Goal: Transaction & Acquisition: Download file/media

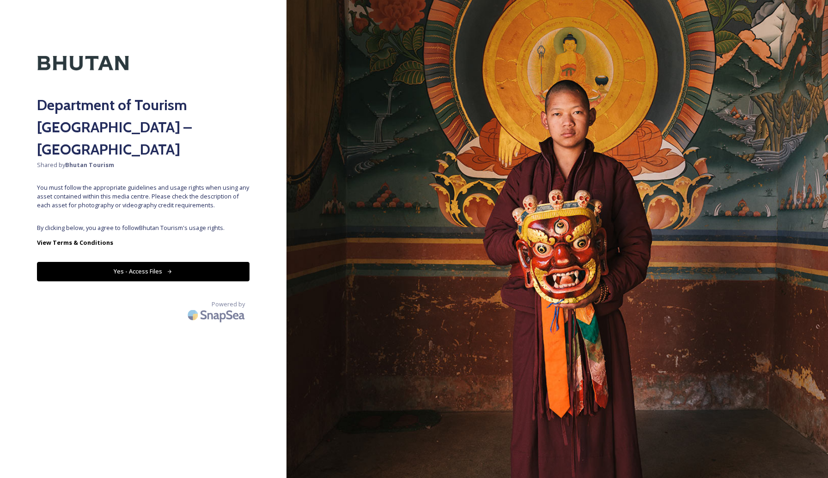
click at [160, 262] on button "Yes - Access Files" at bounding box center [143, 271] width 213 height 19
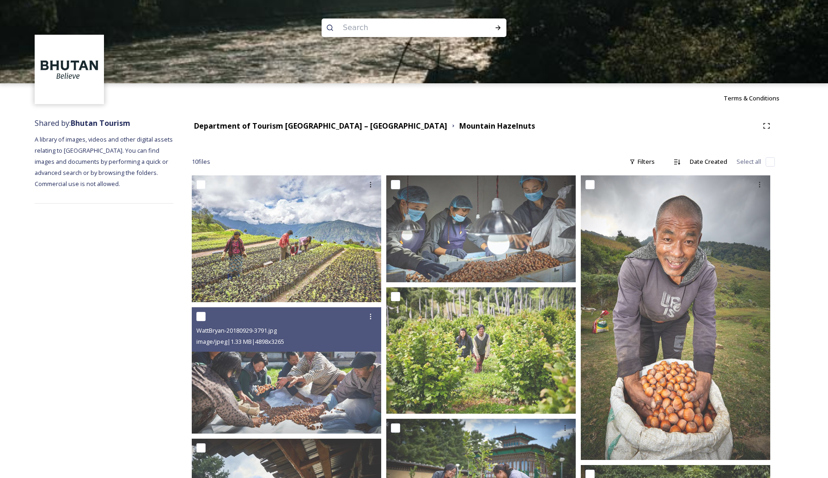
click at [321, 125] on div at bounding box center [414, 124] width 828 height 83
click at [236, 125] on div at bounding box center [414, 124] width 828 height 83
click at [333, 129] on div at bounding box center [414, 124] width 828 height 83
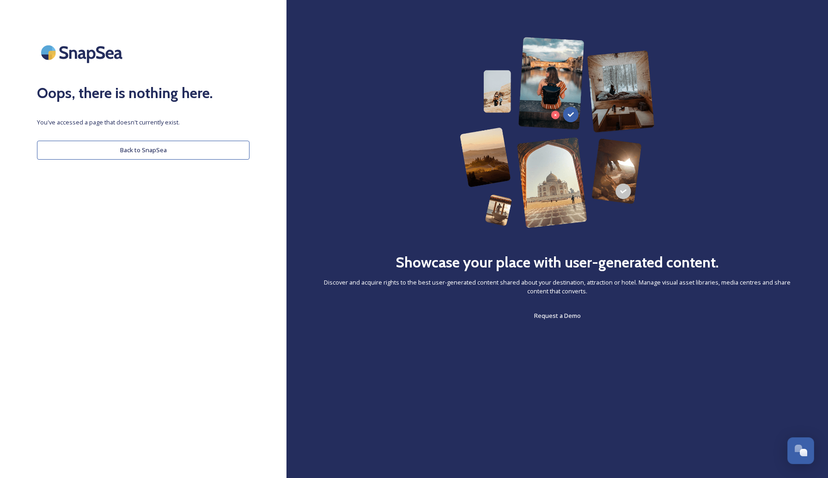
click at [146, 152] on button "Back to SnapSea" at bounding box center [143, 150] width 213 height 19
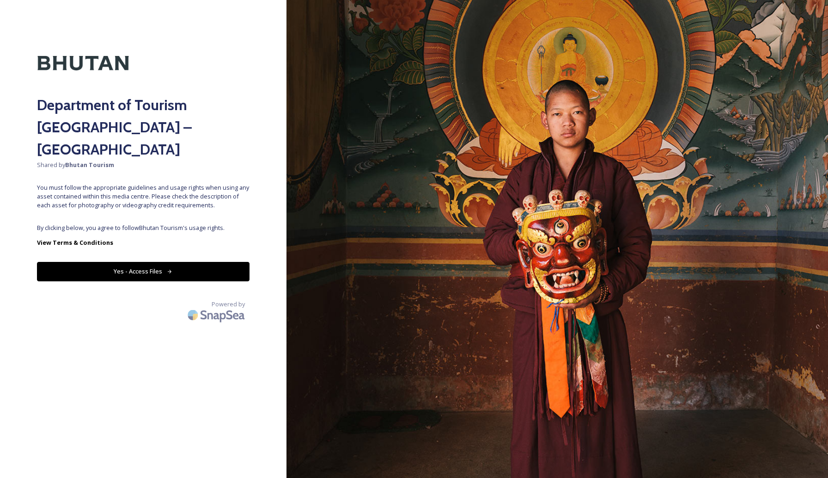
click at [156, 262] on button "Yes - Access Files" at bounding box center [143, 271] width 213 height 19
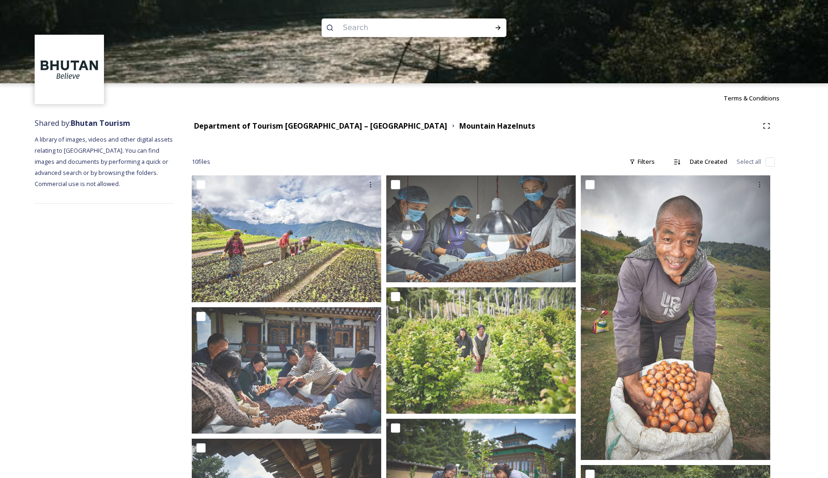
click at [292, 126] on div at bounding box center [414, 124] width 828 height 83
click at [352, 128] on div at bounding box center [414, 124] width 828 height 83
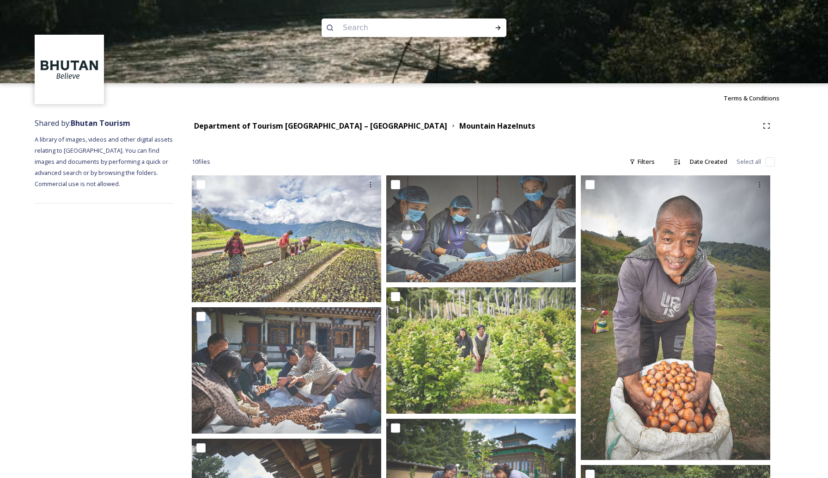
click at [352, 128] on div at bounding box center [414, 124] width 828 height 83
click at [281, 123] on div at bounding box center [414, 124] width 828 height 83
click at [88, 123] on div at bounding box center [414, 124] width 828 height 83
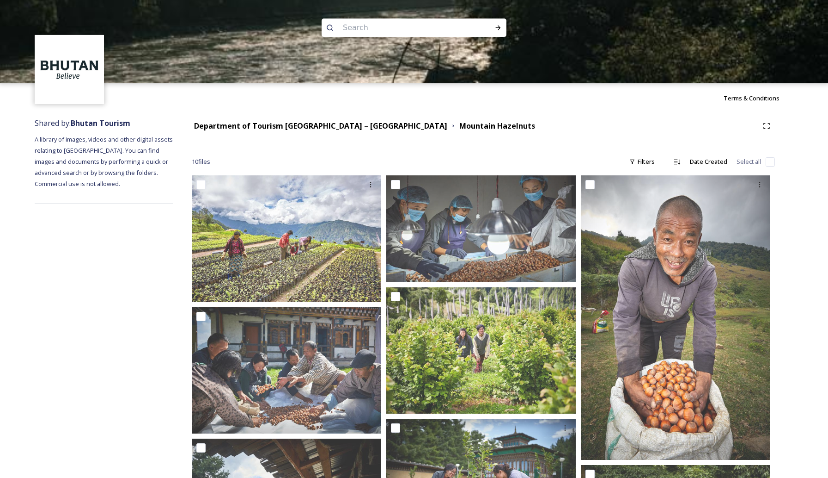
click at [88, 123] on div at bounding box center [414, 124] width 828 height 83
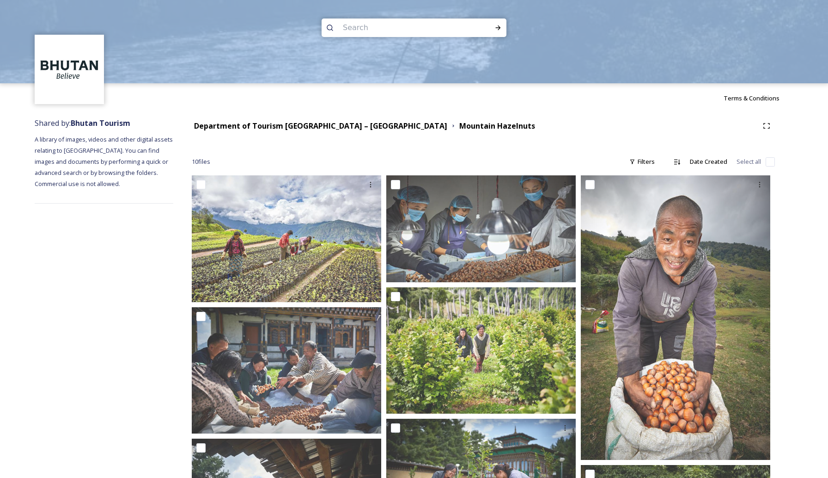
drag, startPoint x: 369, startPoint y: 126, endPoint x: 255, endPoint y: 1, distance: 168.9
click at [255, 1] on div at bounding box center [414, 41] width 828 height 83
click at [75, 257] on div "Shared by: Bhutan Tourism A library of images, videos and other digital assets …" at bounding box center [104, 418] width 139 height 610
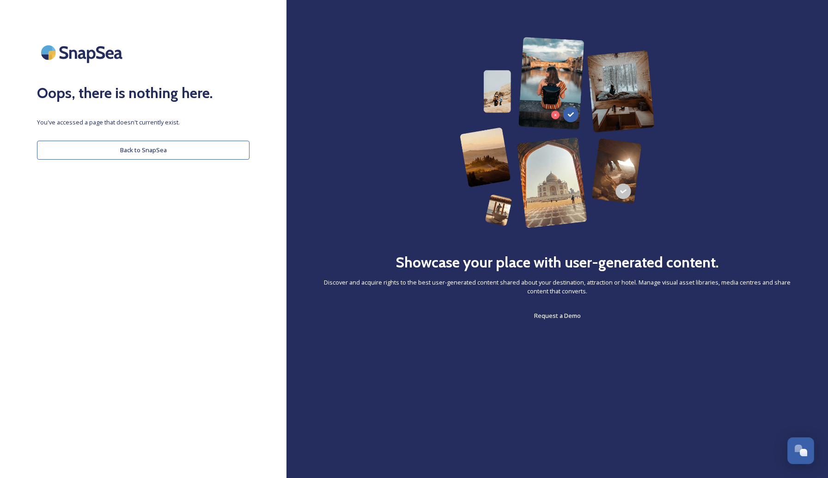
click at [147, 151] on button "Back to SnapSea" at bounding box center [143, 150] width 213 height 19
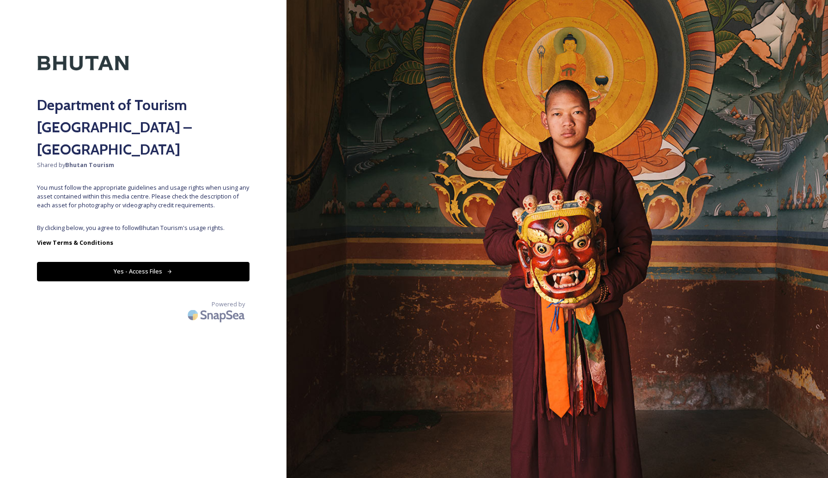
click at [141, 262] on button "Yes - Access Files" at bounding box center [143, 271] width 213 height 19
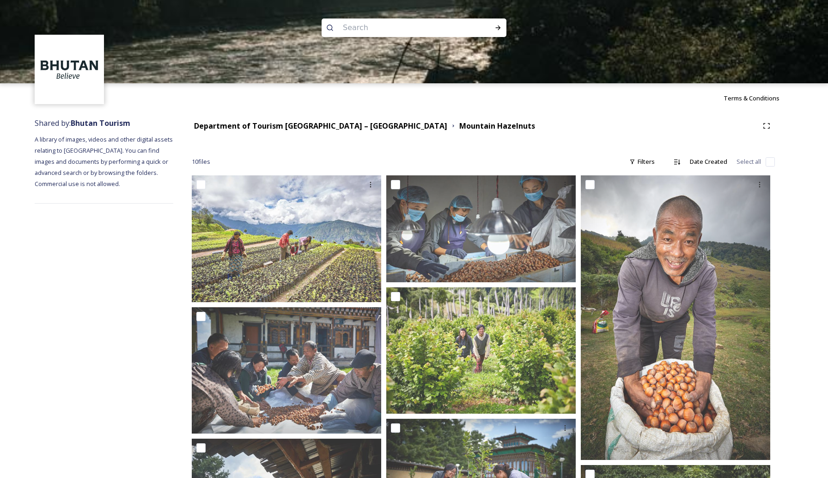
click at [96, 122] on div at bounding box center [414, 124] width 828 height 83
click at [76, 77] on img at bounding box center [69, 69] width 67 height 67
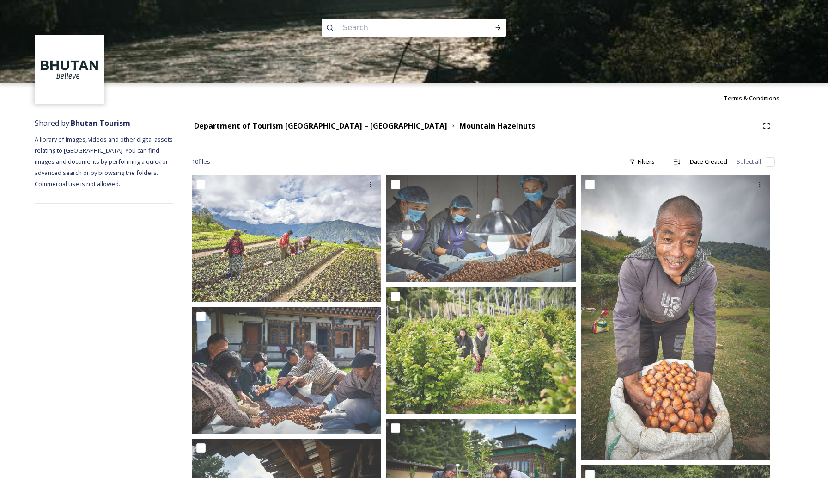
click at [76, 77] on img at bounding box center [69, 69] width 67 height 67
click at [62, 61] on img at bounding box center [69, 69] width 67 height 67
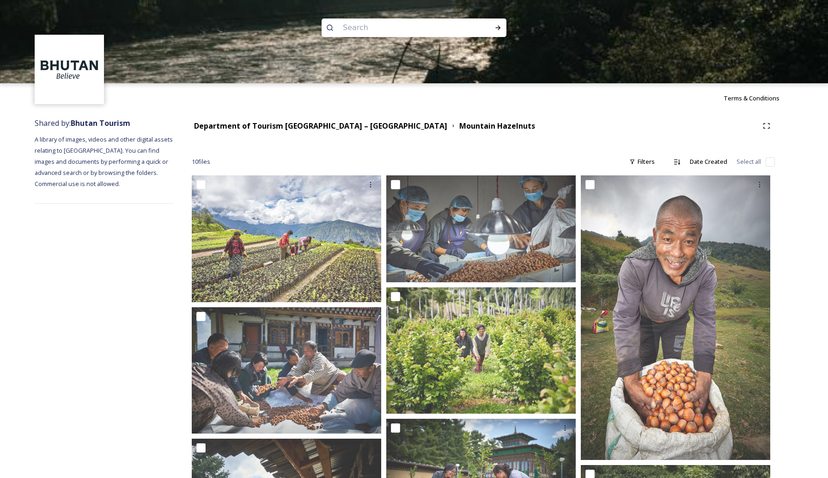
click at [200, 161] on div at bounding box center [414, 124] width 828 height 83
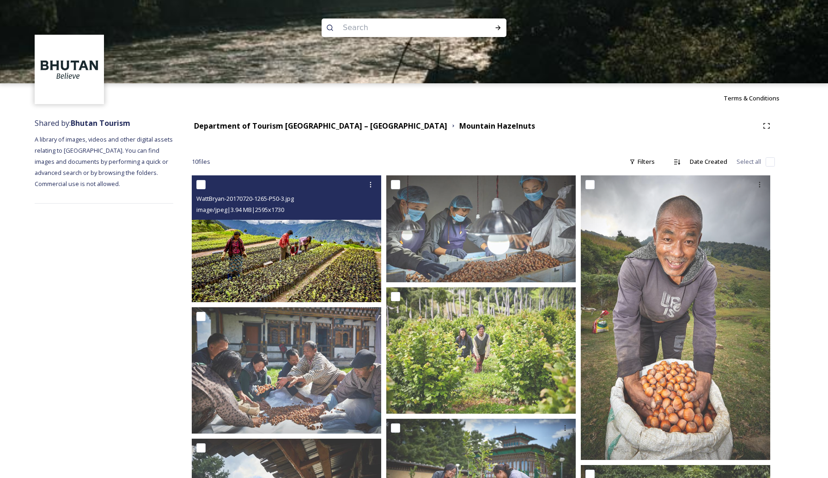
click at [322, 202] on div "WattBryan-20170720-1265-P50-3.jpg" at bounding box center [287, 198] width 183 height 11
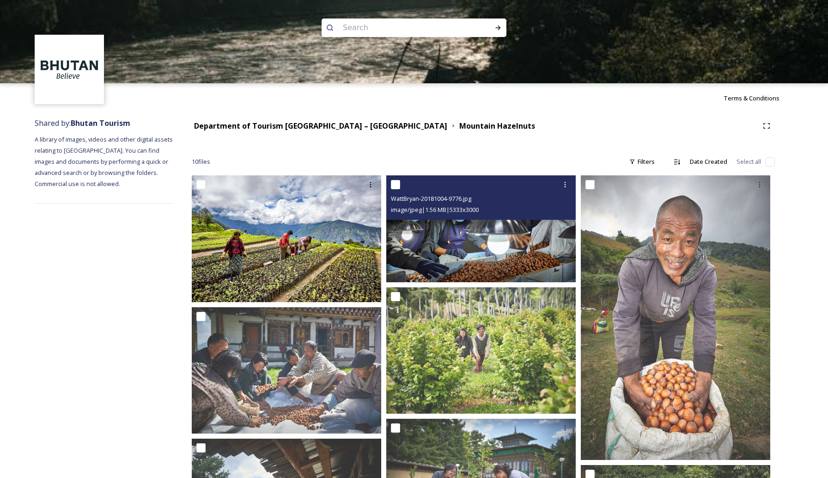
click at [434, 204] on div "image/jpeg | 1.56 MB | 5333 x 3000" at bounding box center [482, 209] width 183 height 11
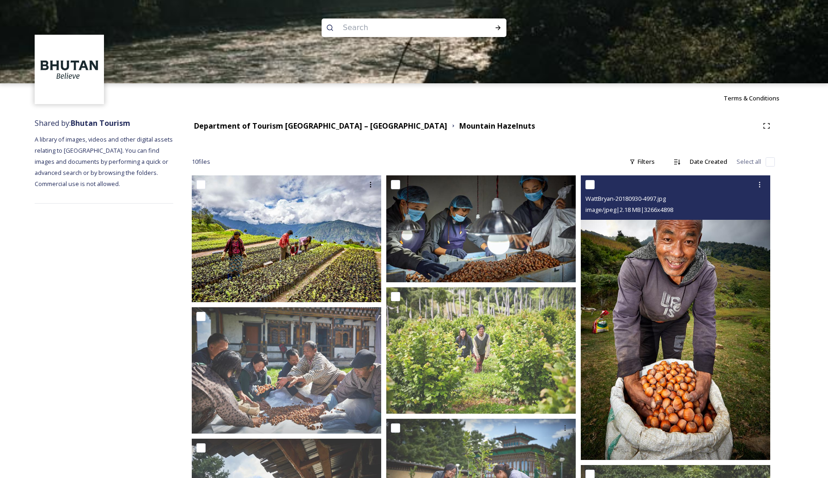
click at [658, 233] on img at bounding box center [676, 317] width 190 height 284
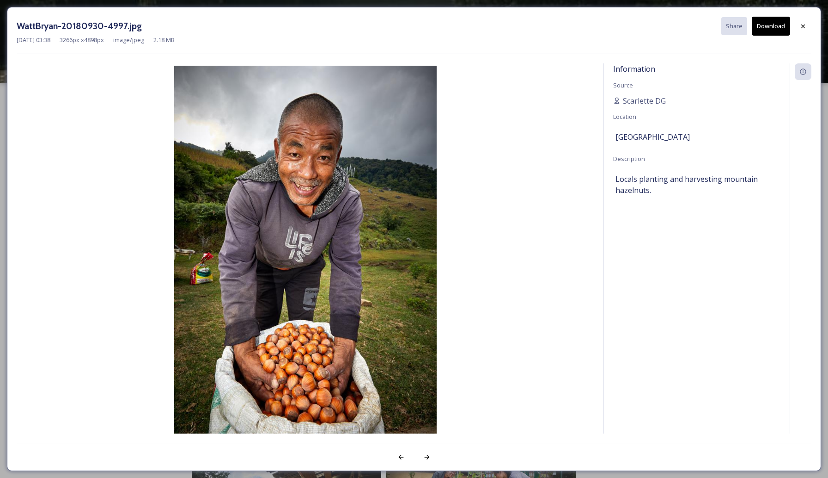
click at [658, 233] on div "Information Source Scarlette DG Location Bhutan Description Locals planting and…" at bounding box center [697, 260] width 186 height 394
click at [806, 29] on icon at bounding box center [803, 26] width 7 height 7
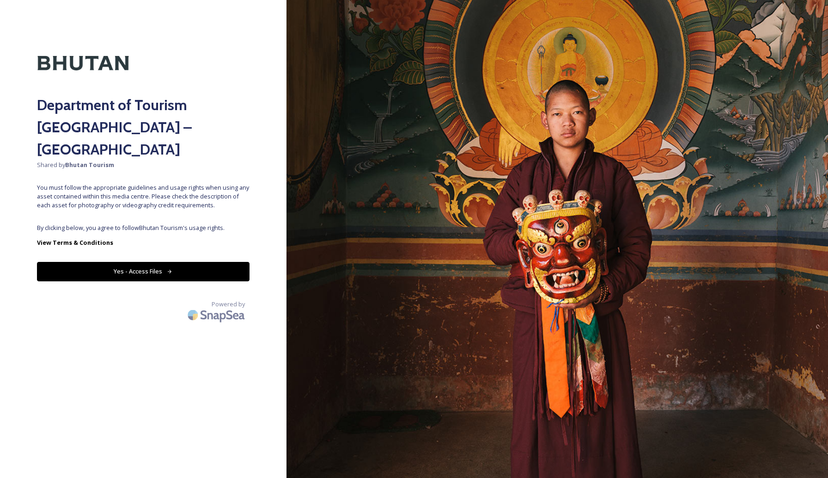
click at [191, 262] on button "Yes - Access Files" at bounding box center [143, 271] width 213 height 19
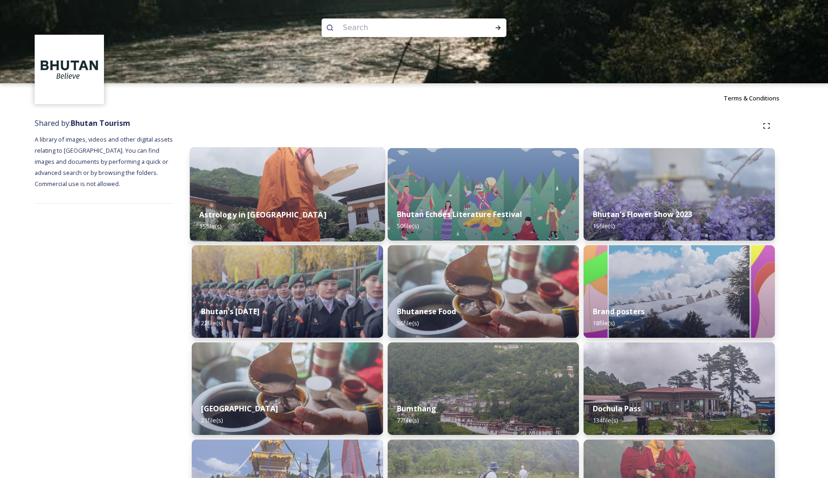
click at [333, 186] on img at bounding box center [287, 194] width 195 height 94
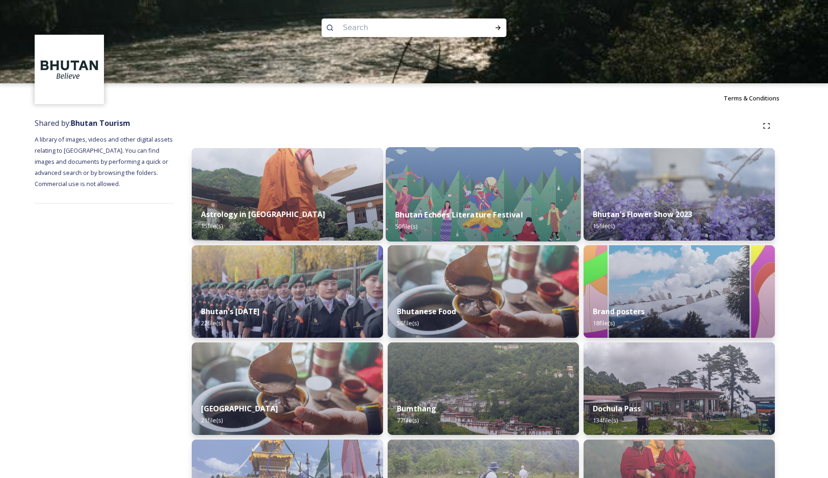
click at [470, 172] on img at bounding box center [483, 194] width 195 height 94
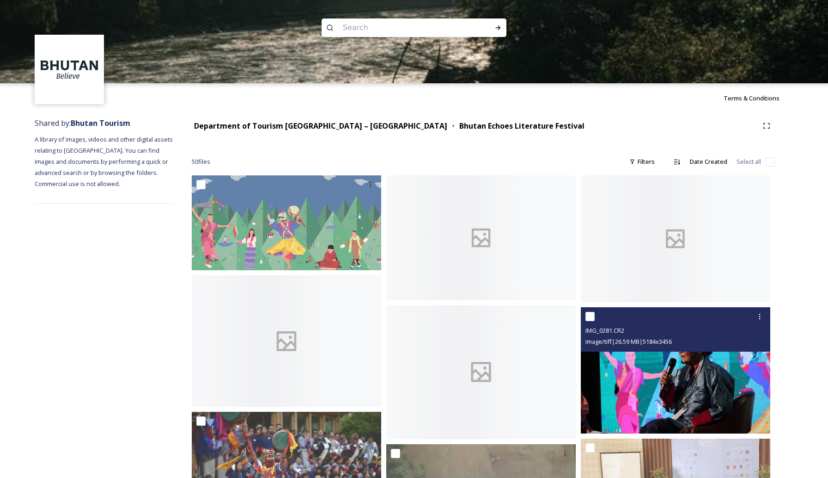
click at [623, 386] on img at bounding box center [676, 370] width 190 height 127
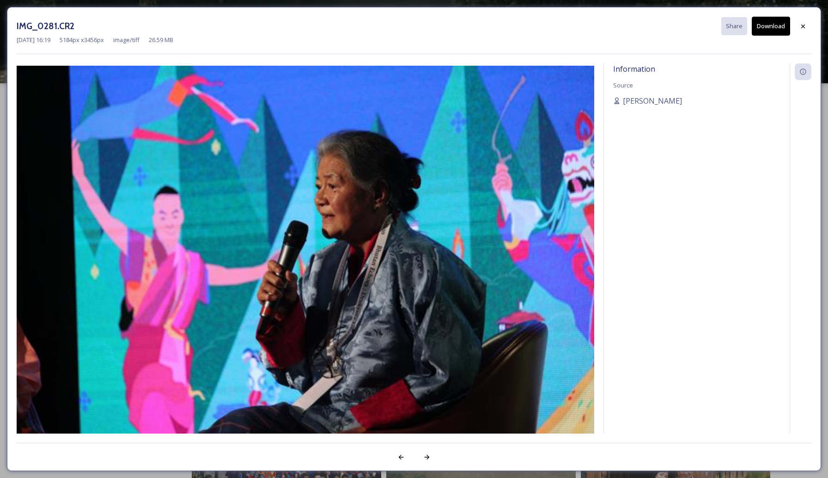
click at [780, 26] on button "Download" at bounding box center [771, 26] width 38 height 19
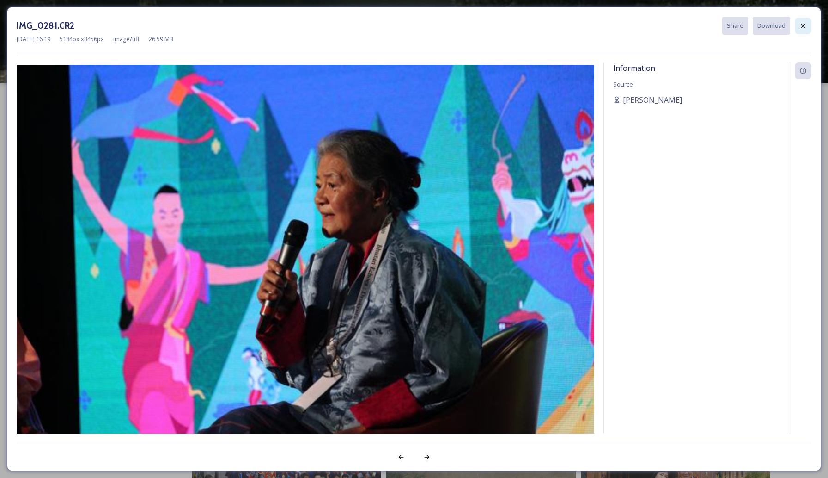
click at [800, 24] on icon at bounding box center [803, 25] width 7 height 7
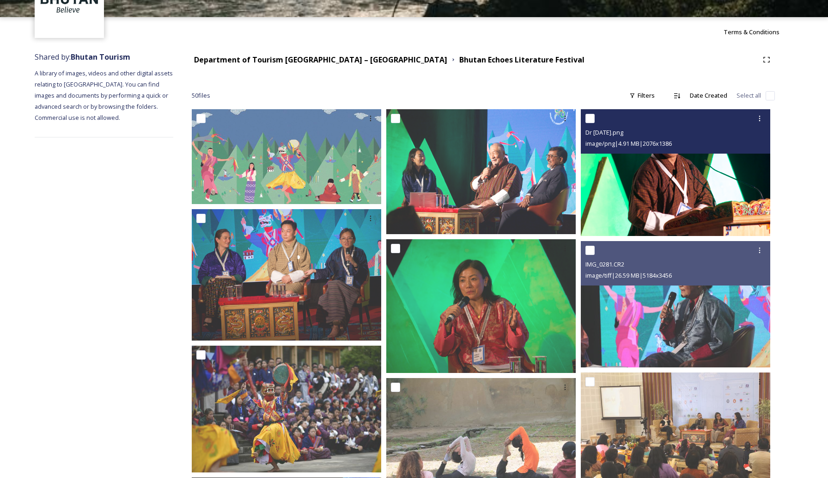
scroll to position [68, 0]
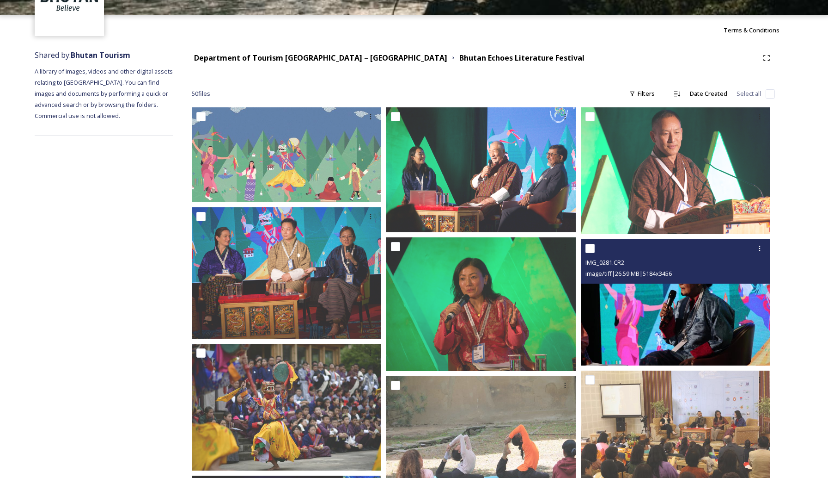
click at [625, 318] on img at bounding box center [676, 302] width 190 height 127
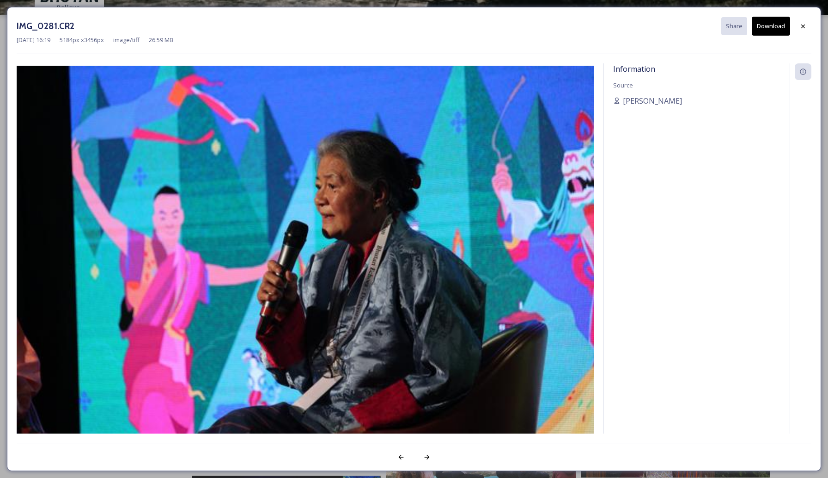
click at [778, 29] on button "Download" at bounding box center [771, 26] width 38 height 19
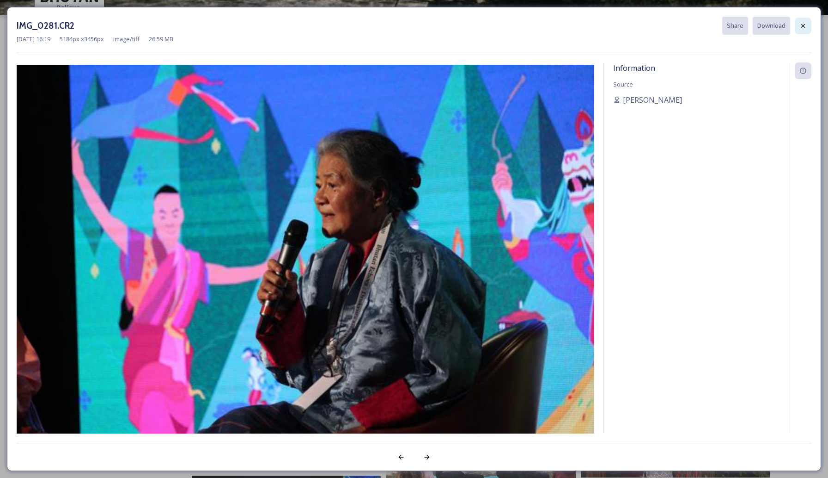
click at [804, 23] on icon at bounding box center [803, 25] width 7 height 7
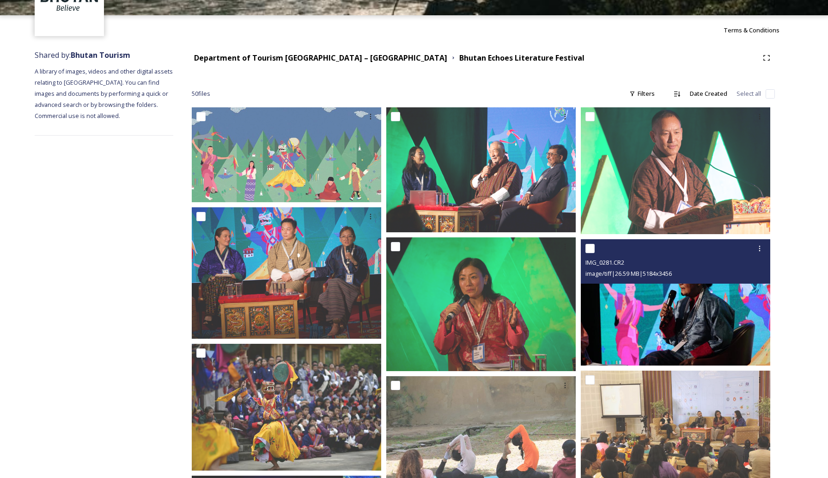
click at [638, 324] on img at bounding box center [676, 302] width 190 height 127
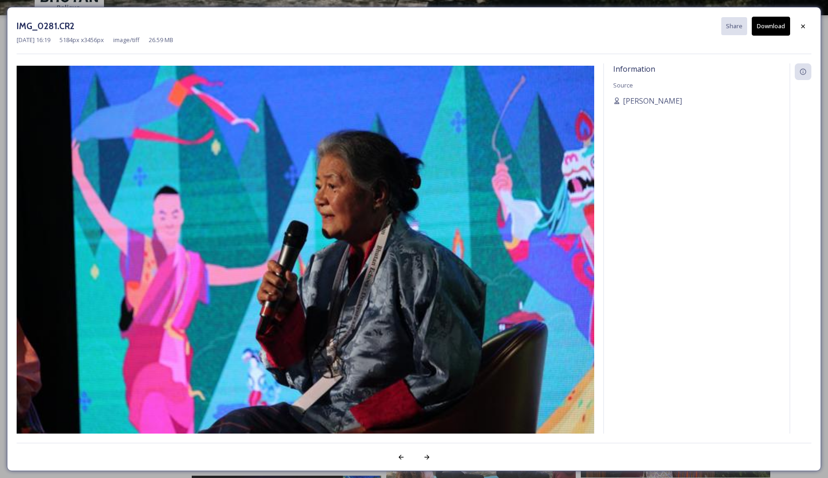
click at [778, 23] on button "Download" at bounding box center [771, 26] width 38 height 19
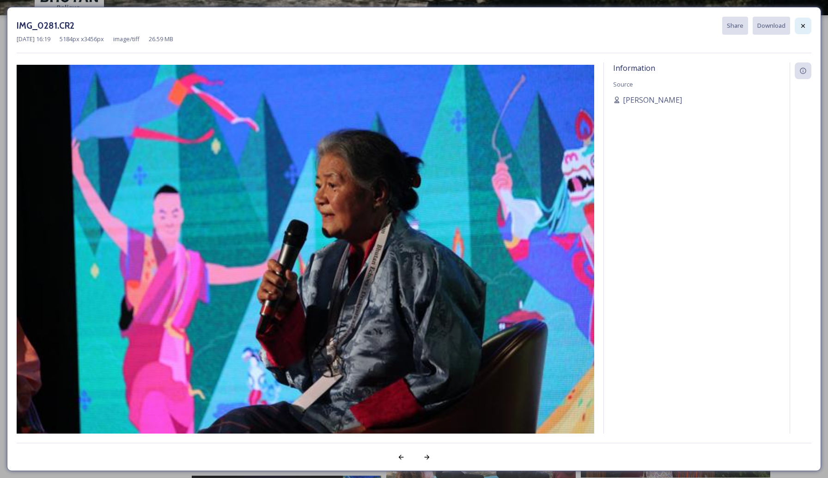
click at [807, 25] on div at bounding box center [803, 26] width 17 height 17
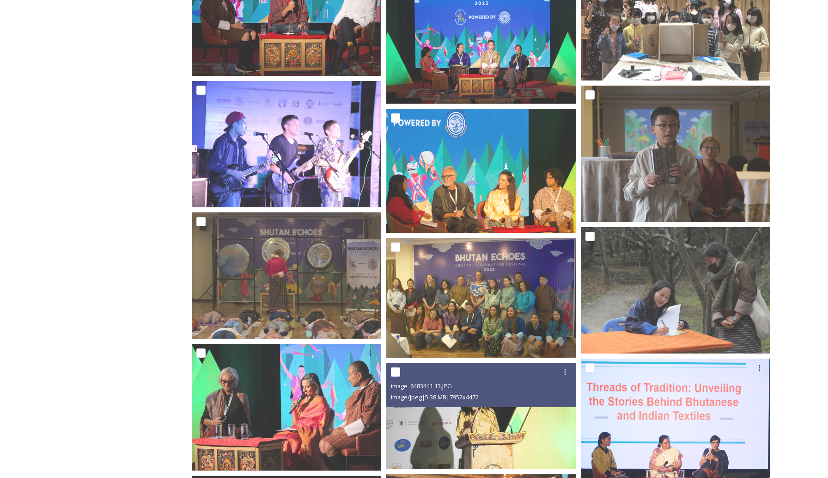
scroll to position [1109, 0]
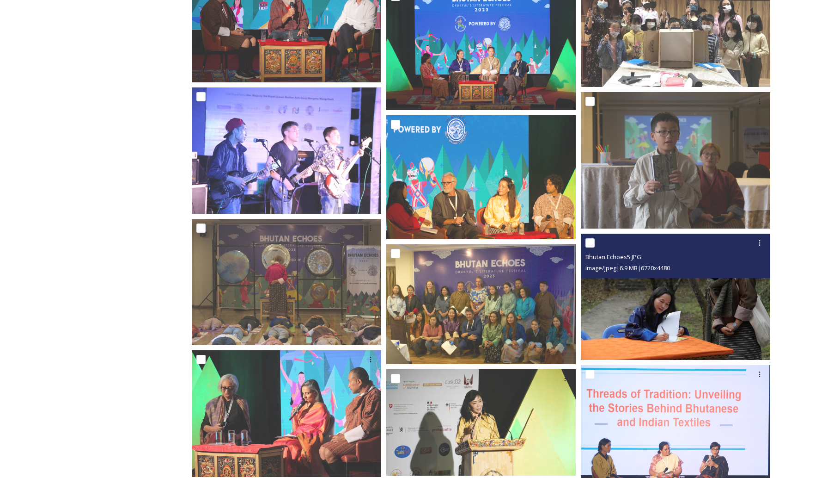
click at [630, 311] on img at bounding box center [676, 296] width 190 height 127
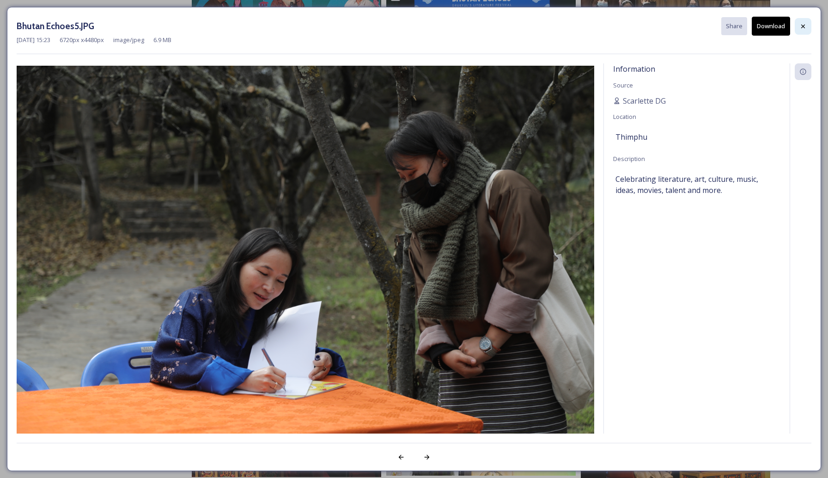
click at [806, 26] on icon at bounding box center [803, 26] width 7 height 7
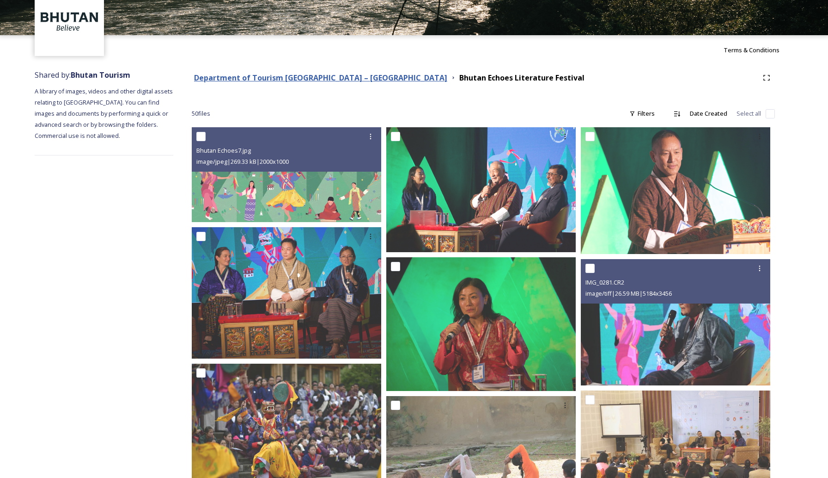
scroll to position [0, 0]
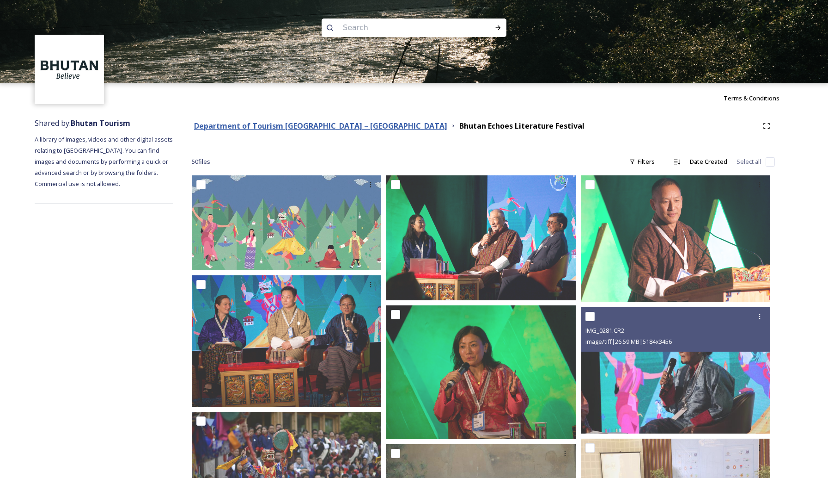
click at [267, 124] on strong "Department of Tourism [GEOGRAPHIC_DATA] – [GEOGRAPHIC_DATA]" at bounding box center [320, 126] width 253 height 10
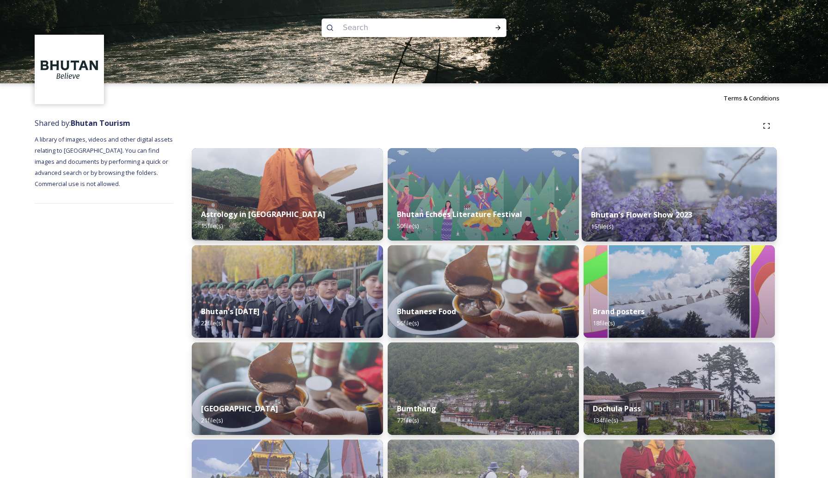
click at [650, 202] on div "Bhutan's Flower Show 2023 15 file(s)" at bounding box center [679, 220] width 195 height 42
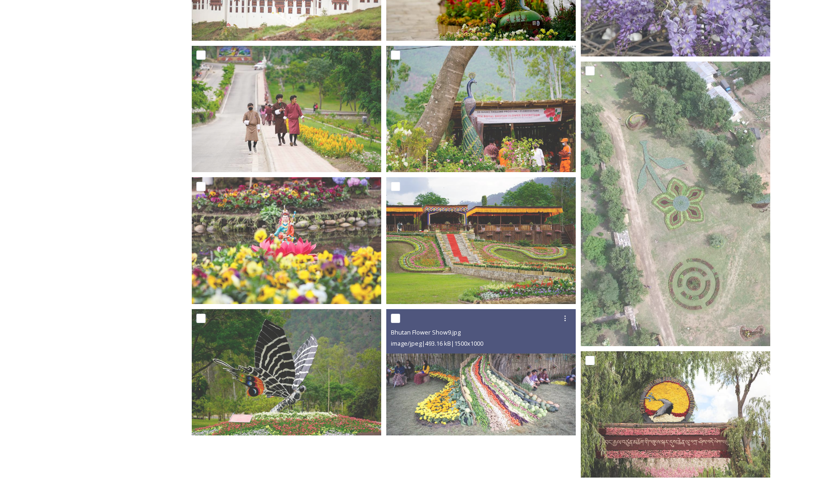
scroll to position [544, 0]
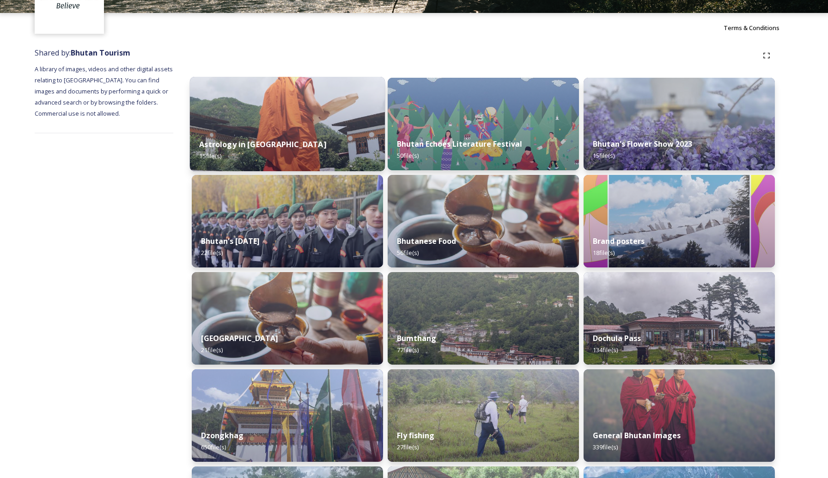
scroll to position [71, 0]
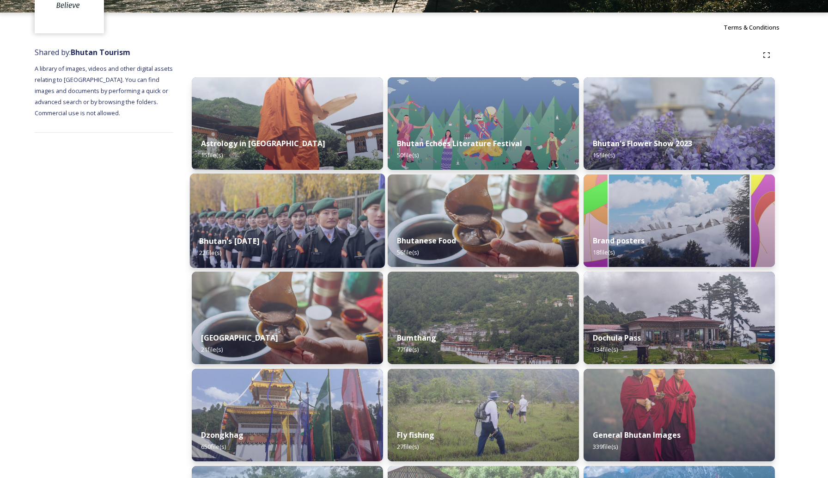
click at [303, 228] on div "Bhutan's [DATE] 22 file(s)" at bounding box center [287, 247] width 195 height 42
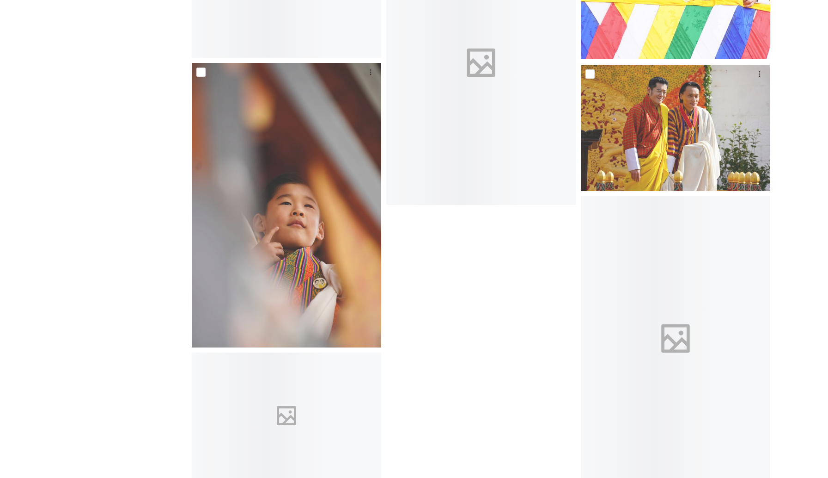
scroll to position [1240, 0]
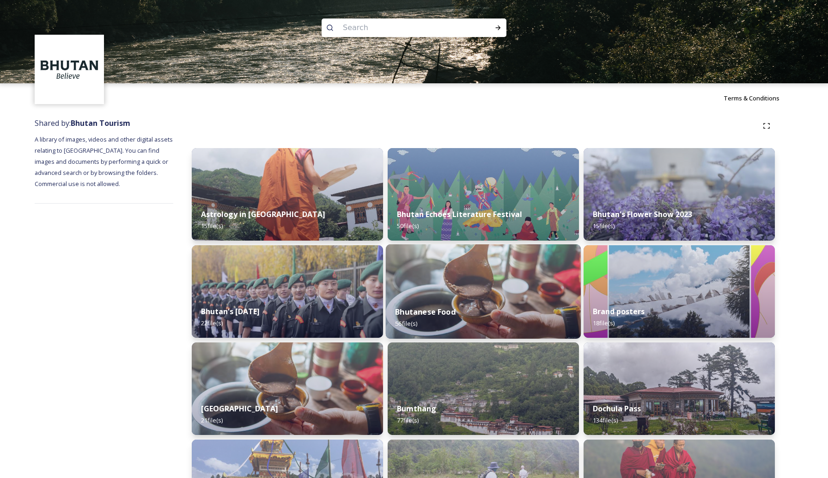
click at [442, 288] on img at bounding box center [483, 291] width 195 height 94
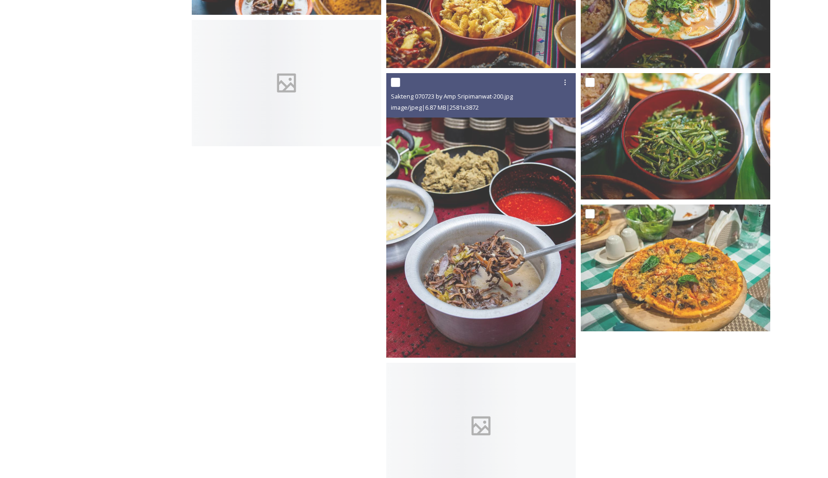
scroll to position [3158, 0]
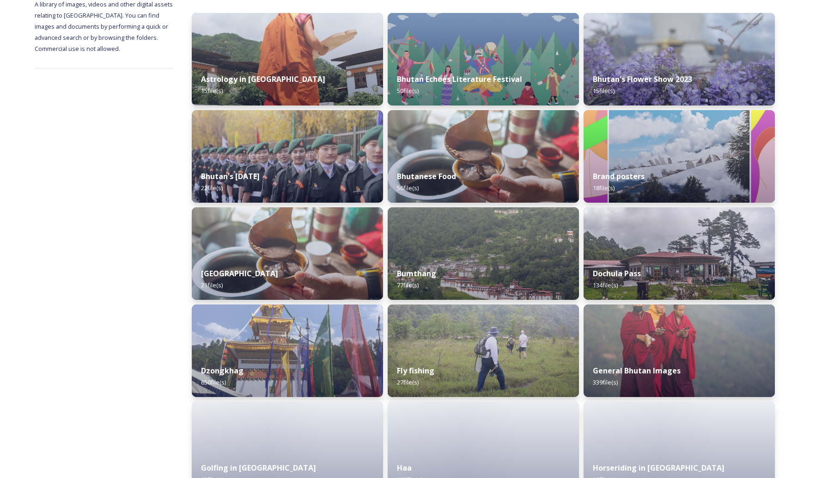
scroll to position [145, 0]
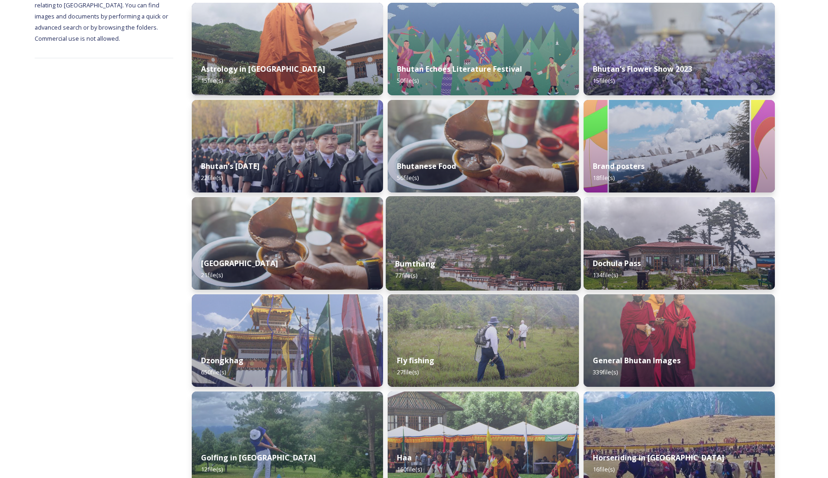
click at [488, 262] on div "Bumthang 77 file(s)" at bounding box center [483, 269] width 195 height 42
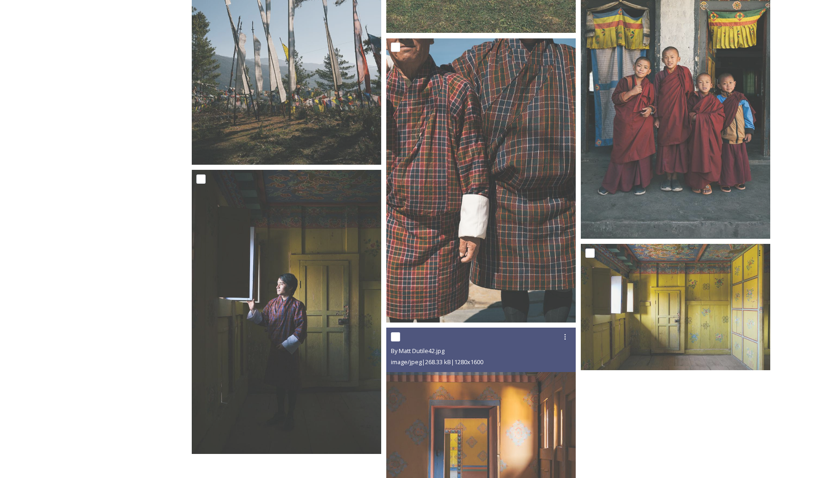
scroll to position [5453, 0]
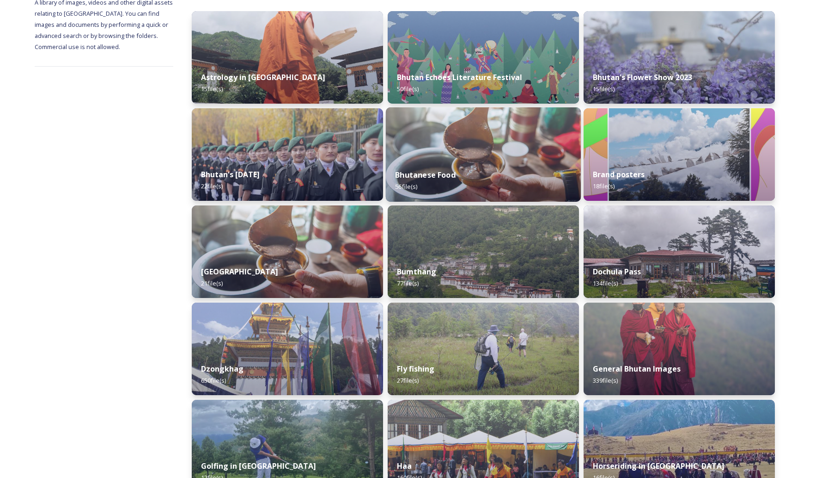
scroll to position [151, 0]
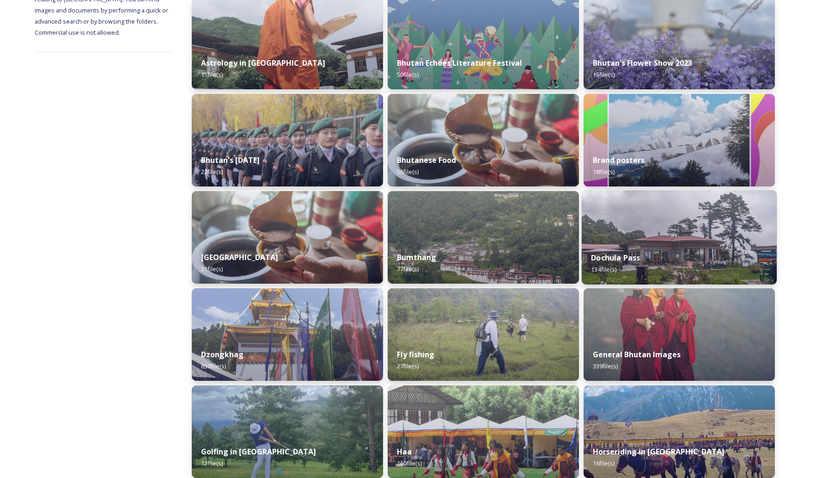
click at [656, 240] on img at bounding box center [679, 237] width 195 height 94
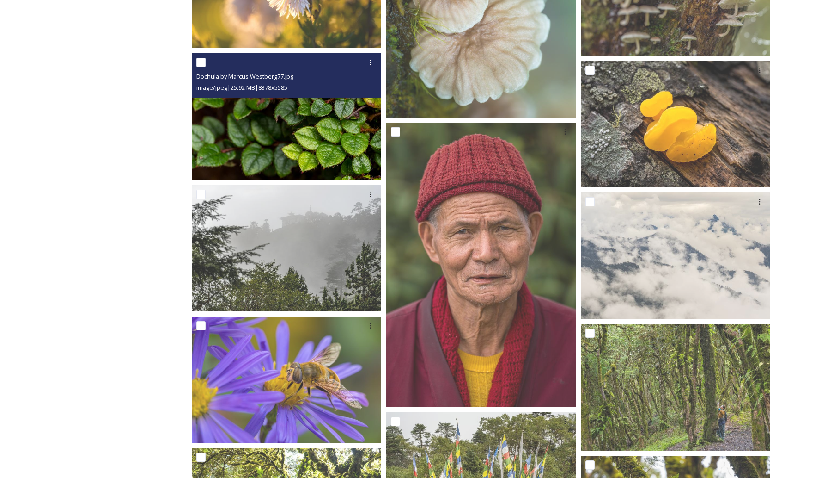
scroll to position [4811, 0]
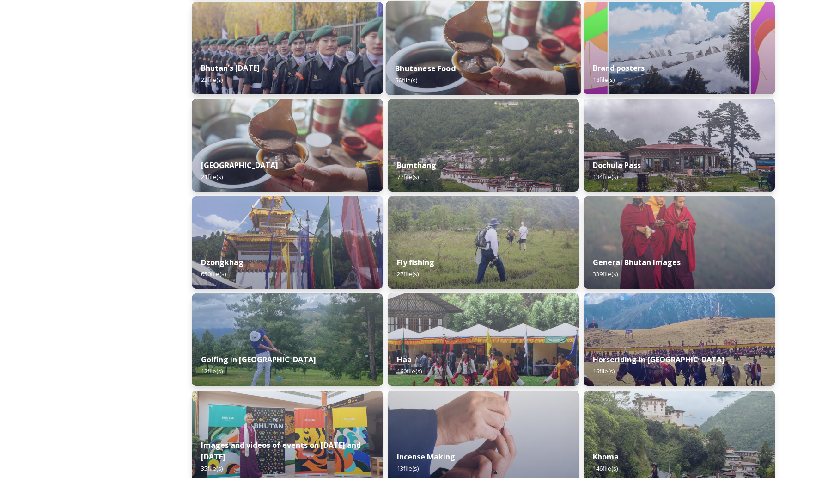
scroll to position [245, 0]
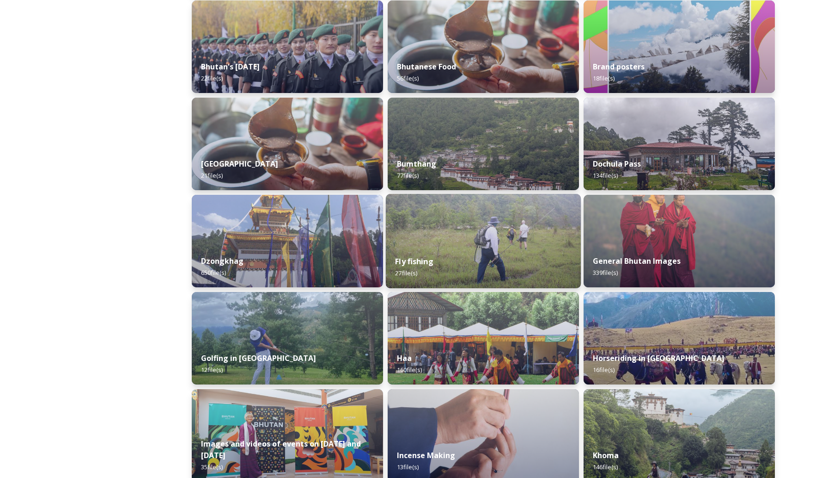
click at [499, 227] on img at bounding box center [483, 241] width 195 height 94
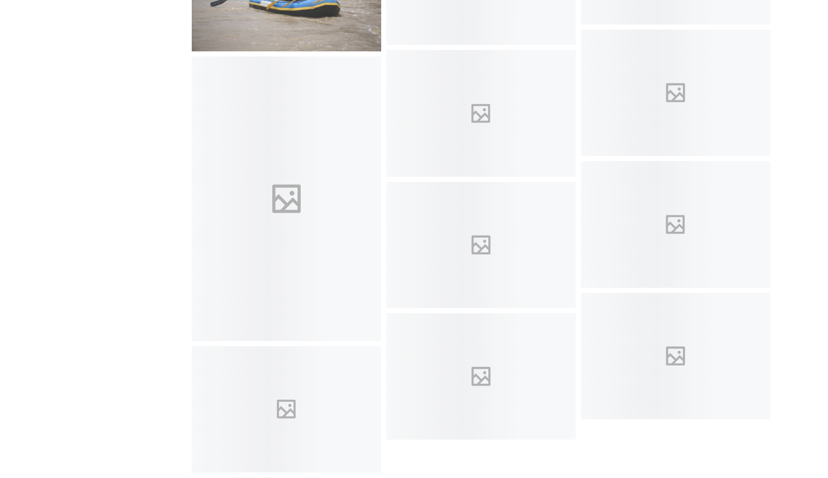
scroll to position [935, 0]
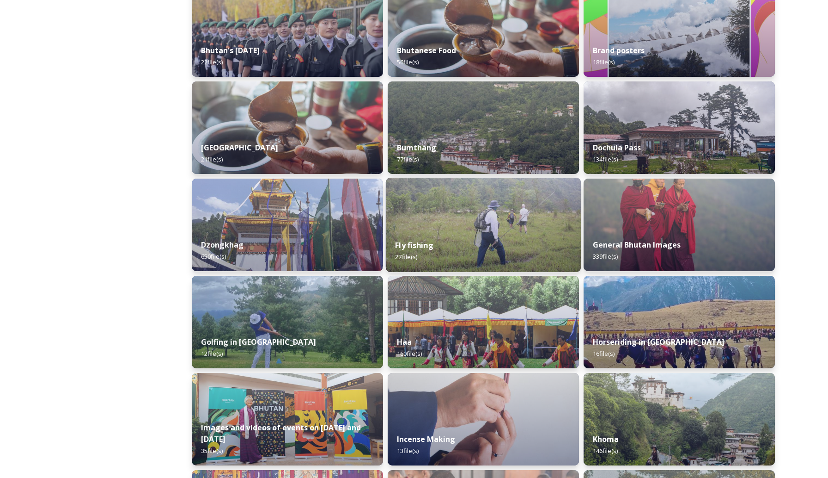
scroll to position [262, 0]
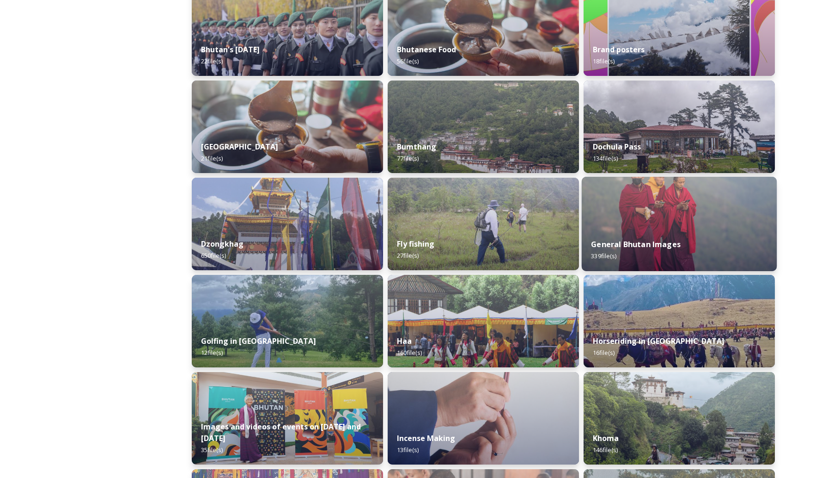
click at [694, 191] on img at bounding box center [679, 224] width 195 height 94
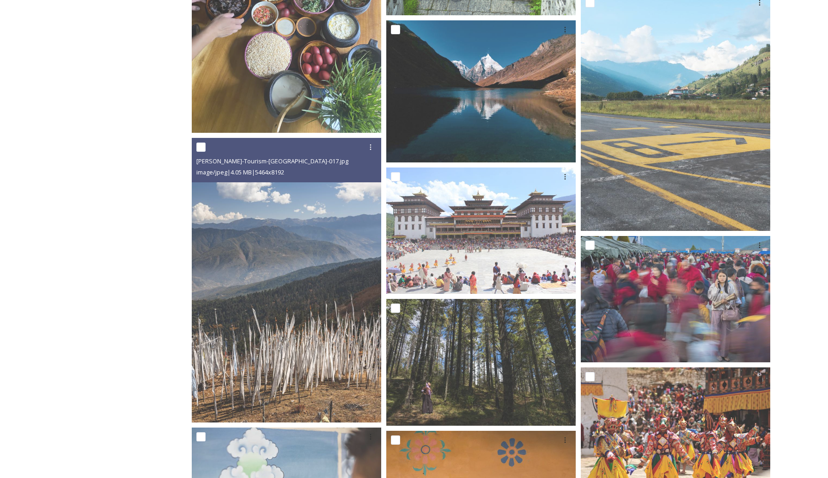
scroll to position [4052, 0]
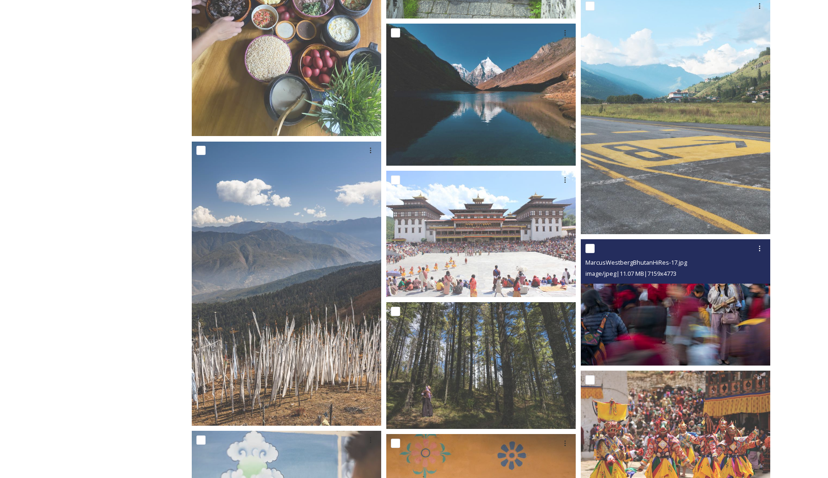
click at [631, 330] on img at bounding box center [676, 302] width 190 height 127
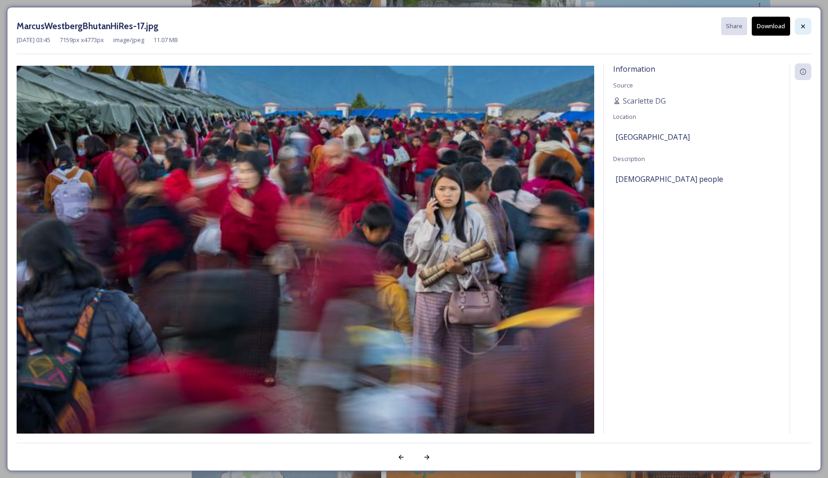
click at [808, 26] on div at bounding box center [803, 26] width 17 height 17
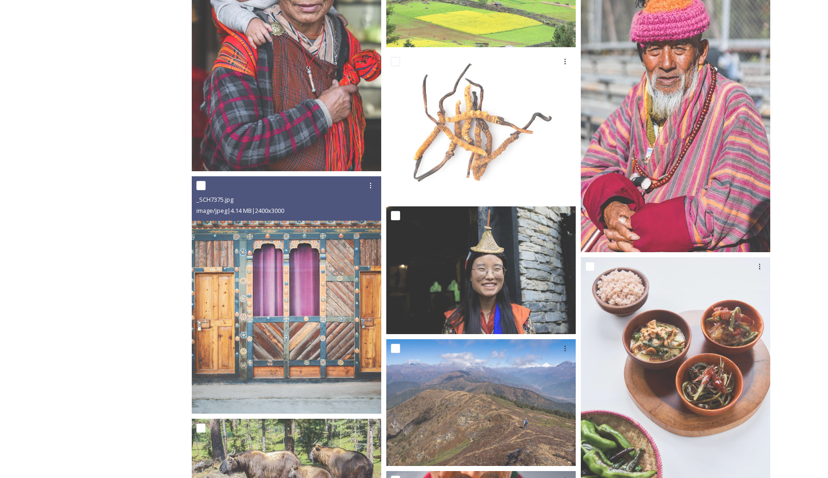
scroll to position [6974, 0]
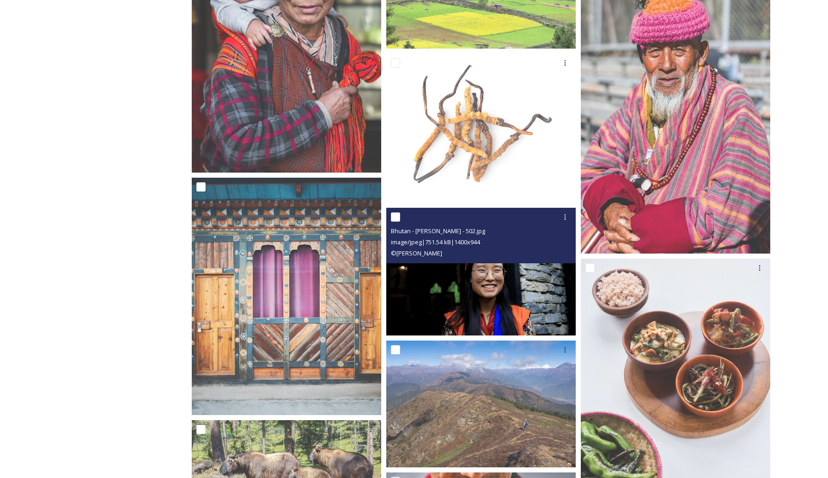
click at [444, 272] on img at bounding box center [481, 272] width 190 height 128
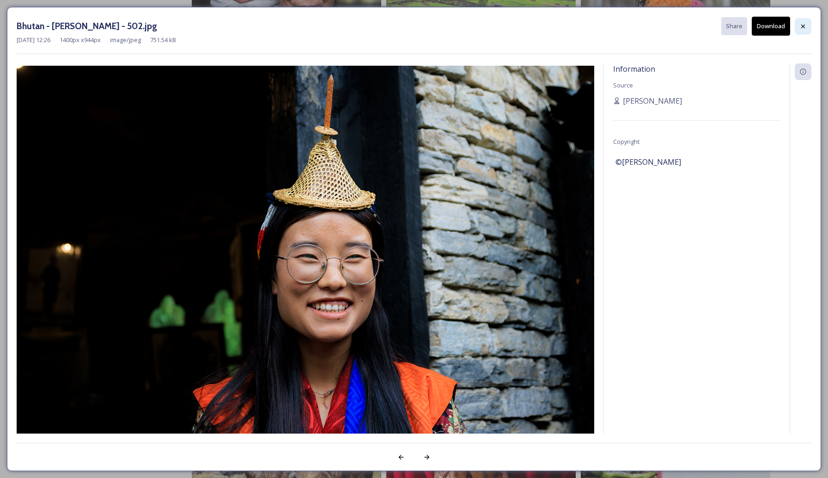
click at [799, 30] on div at bounding box center [803, 26] width 17 height 17
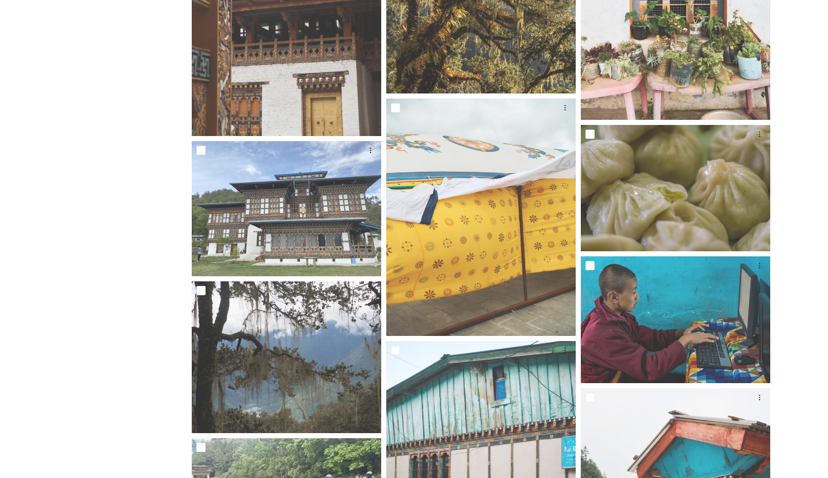
scroll to position [22262, 0]
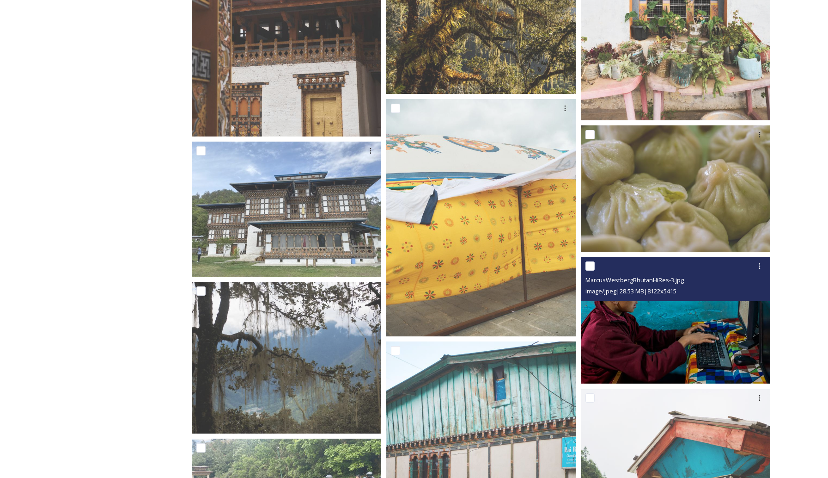
click at [662, 335] on img at bounding box center [676, 320] width 190 height 127
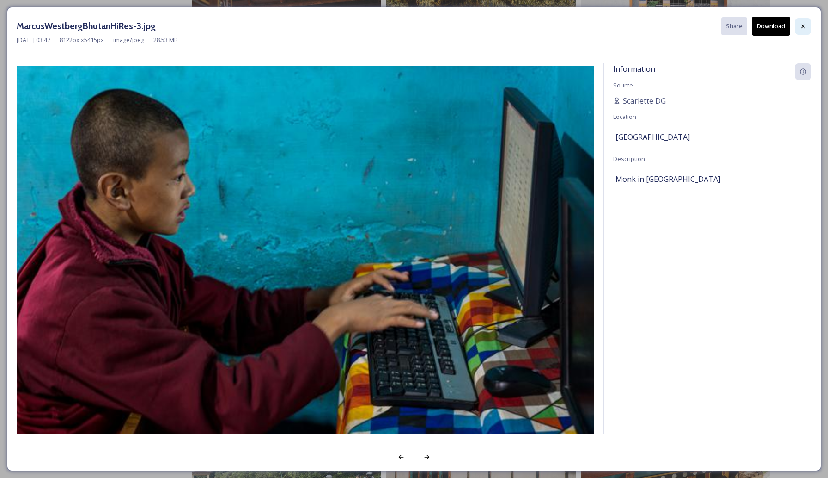
click at [809, 29] on div at bounding box center [803, 26] width 17 height 17
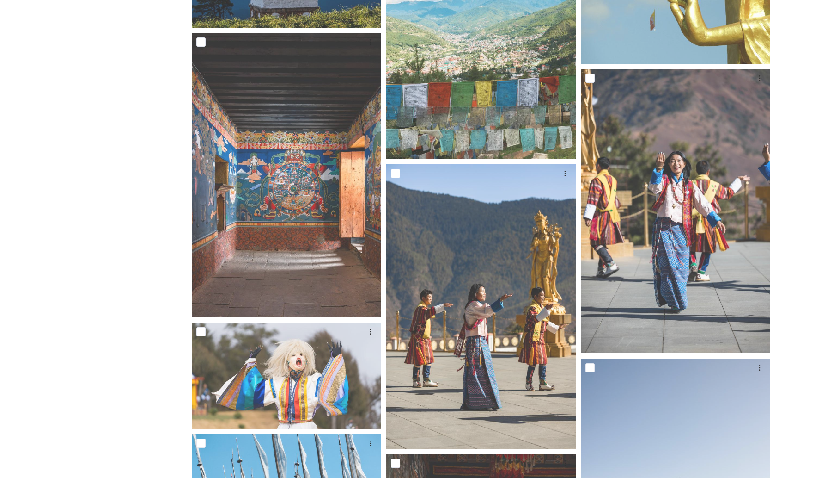
scroll to position [0, 0]
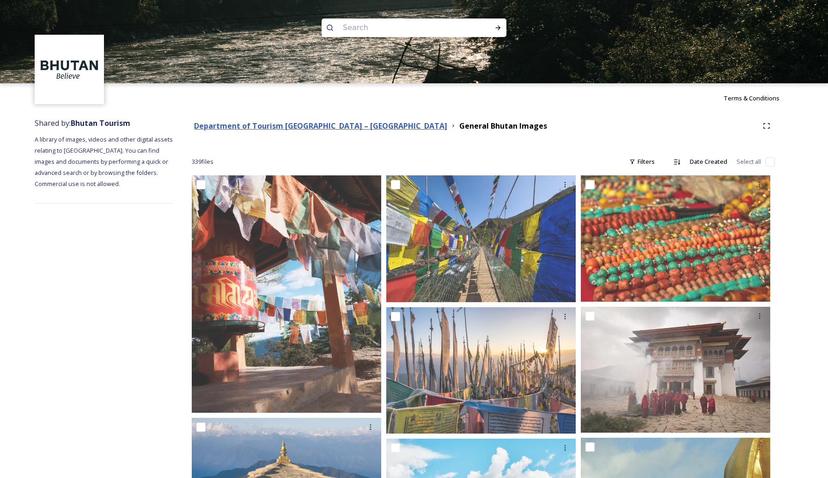
click at [318, 122] on strong "Department of Tourism [GEOGRAPHIC_DATA] – [GEOGRAPHIC_DATA]" at bounding box center [320, 126] width 253 height 10
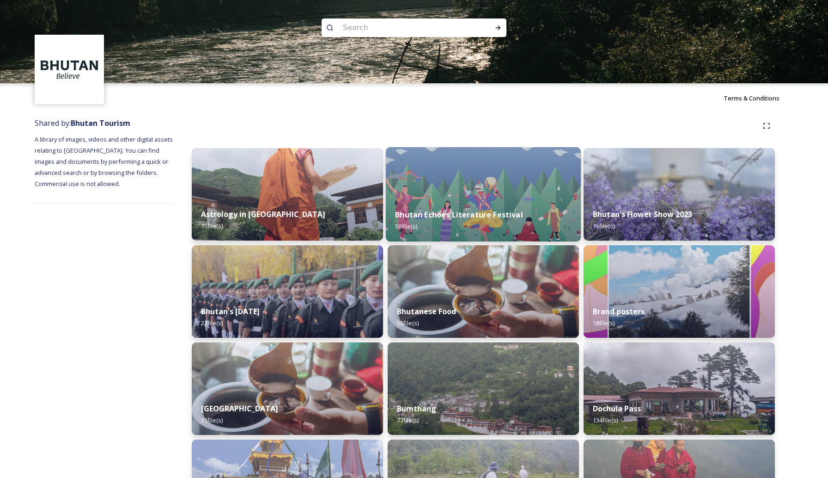
click at [506, 199] on div "Bhutan Echoes Literature Festival 50 file(s)" at bounding box center [483, 220] width 195 height 42
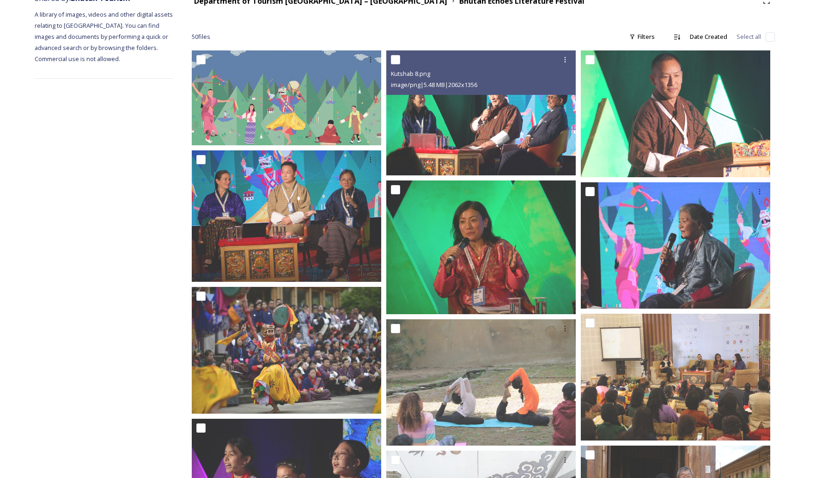
scroll to position [127, 0]
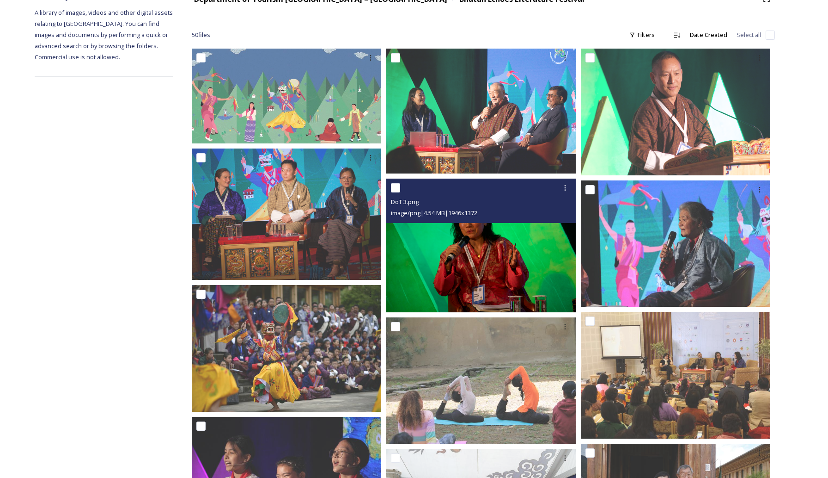
click at [437, 285] on img at bounding box center [481, 245] width 190 height 134
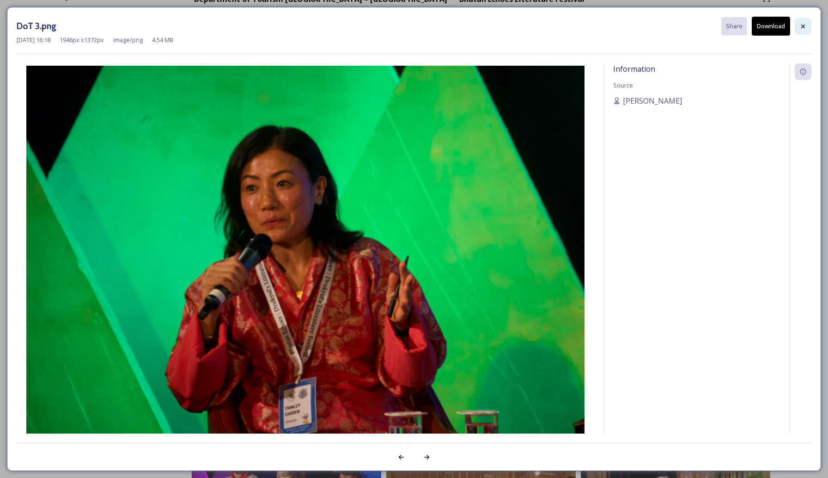
click at [803, 25] on icon at bounding box center [803, 26] width 7 height 7
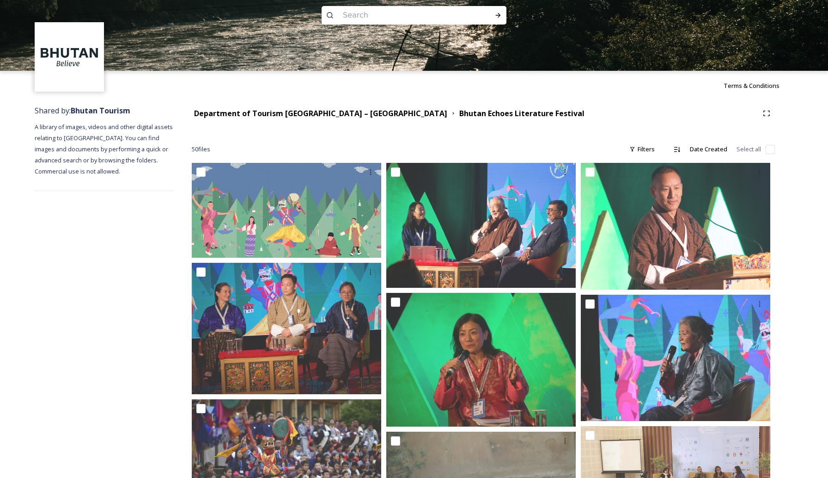
scroll to position [0, 0]
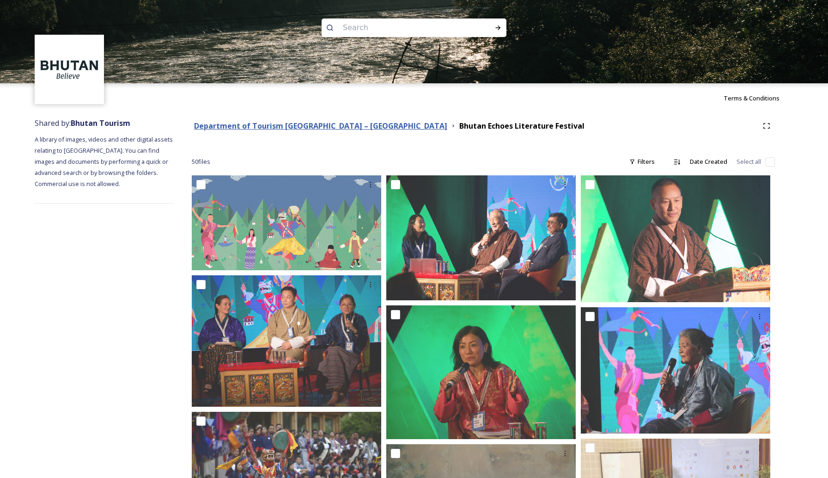
click at [259, 121] on strong "Department of Tourism [GEOGRAPHIC_DATA] – [GEOGRAPHIC_DATA]" at bounding box center [320, 126] width 253 height 10
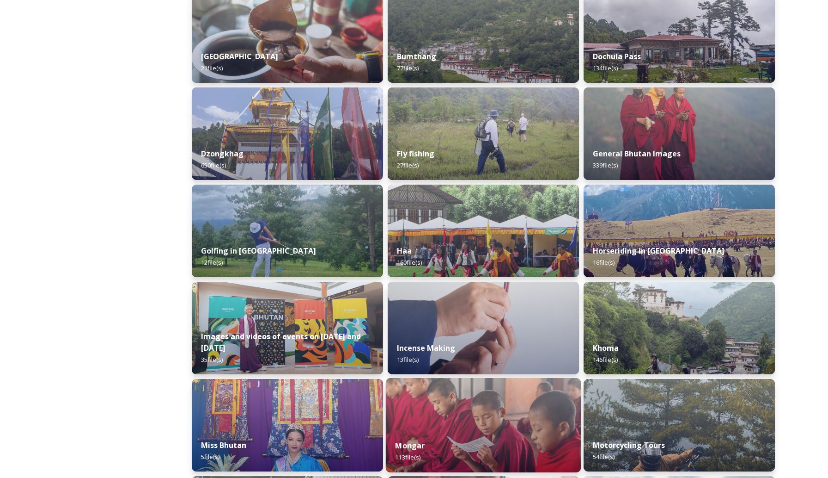
scroll to position [351, 0]
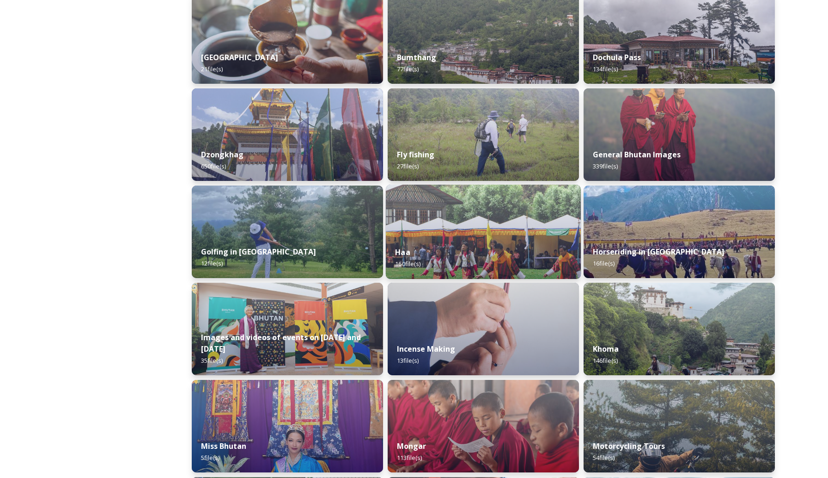
click at [435, 245] on div "Haa 160 file(s)" at bounding box center [483, 258] width 195 height 42
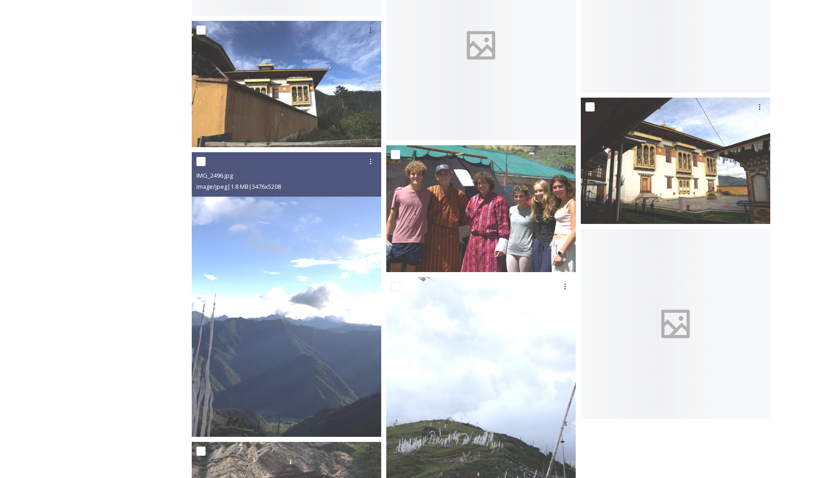
scroll to position [8005, 0]
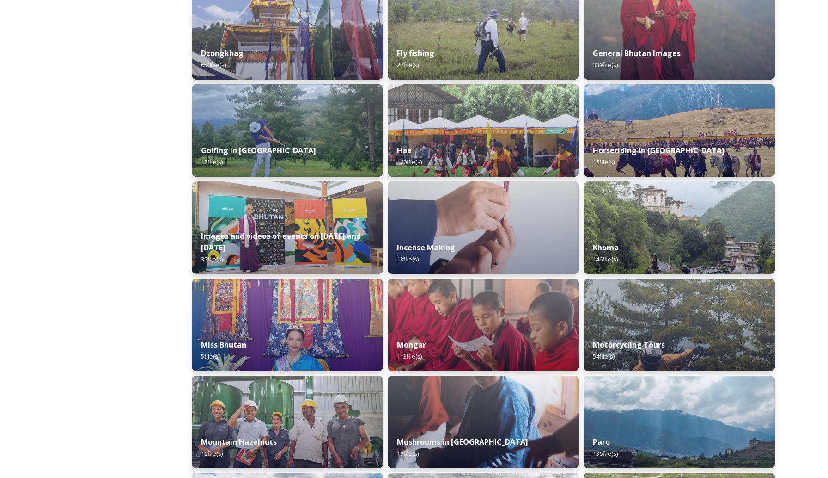
scroll to position [454, 0]
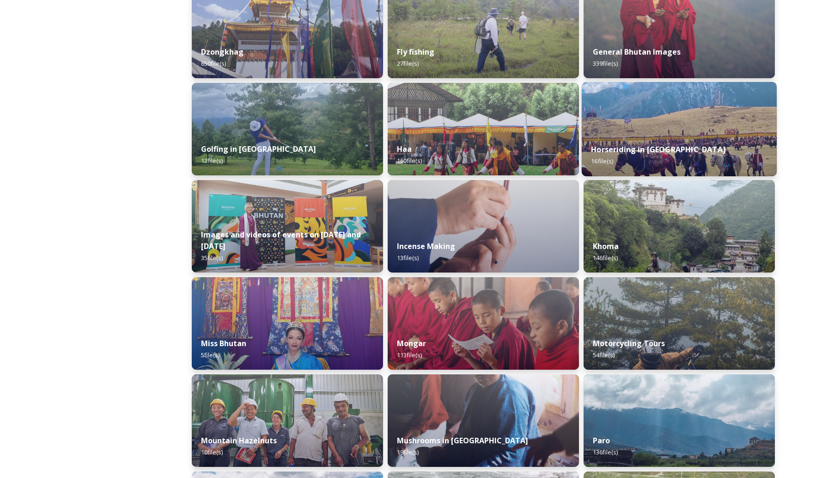
click at [653, 130] on img at bounding box center [679, 129] width 195 height 94
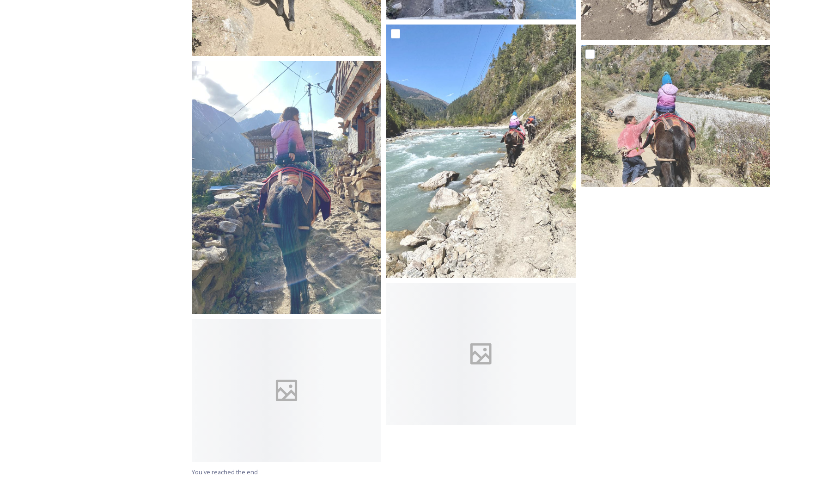
scroll to position [912, 0]
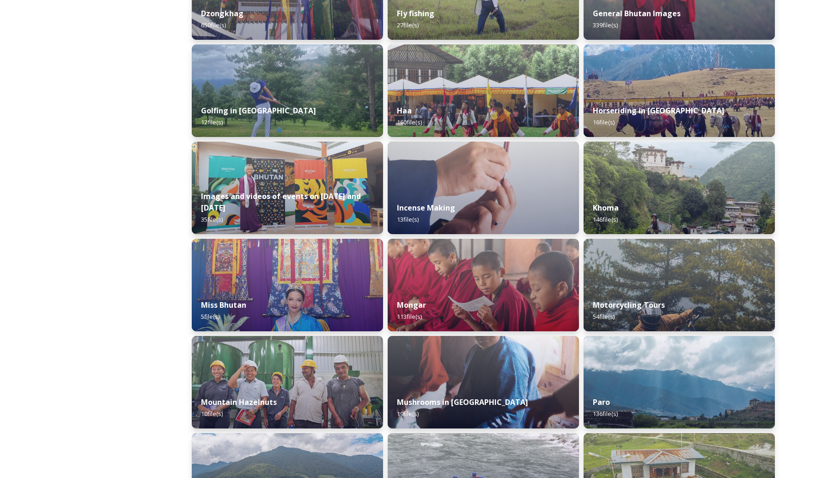
scroll to position [493, 0]
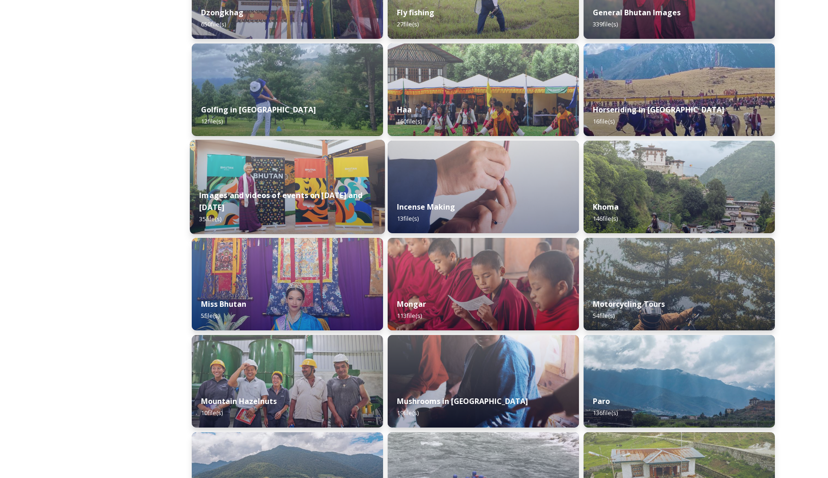
click at [314, 167] on img at bounding box center [287, 187] width 195 height 94
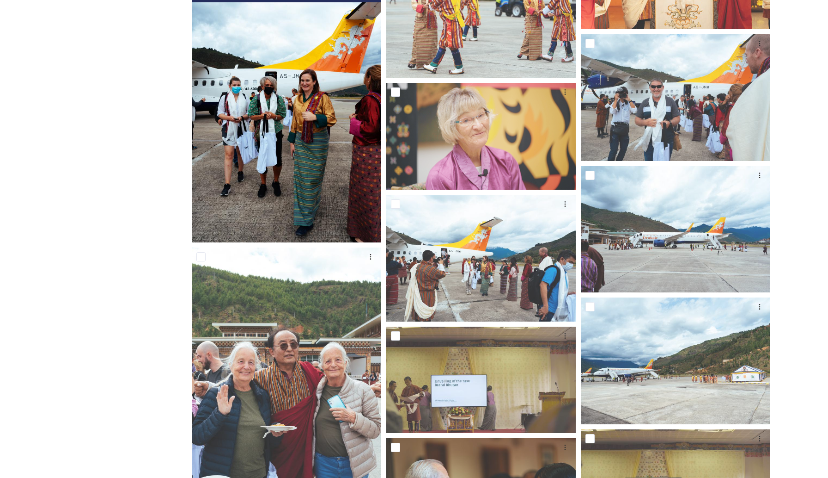
scroll to position [1663, 0]
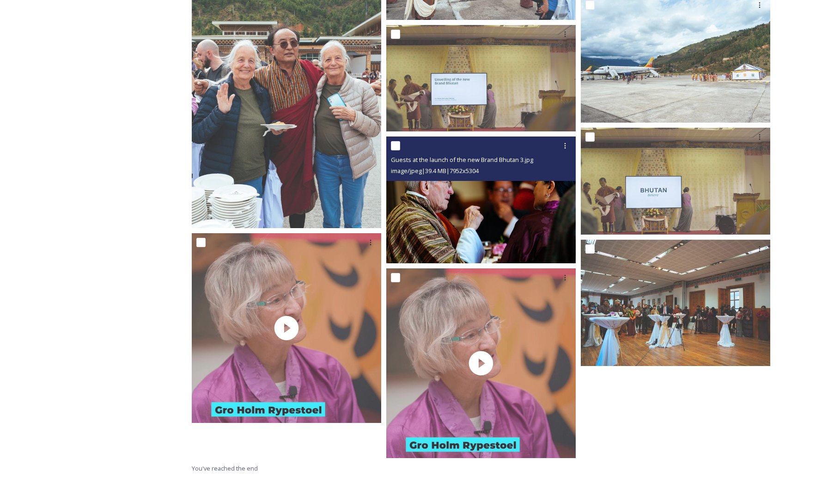
click at [446, 190] on img at bounding box center [481, 199] width 190 height 127
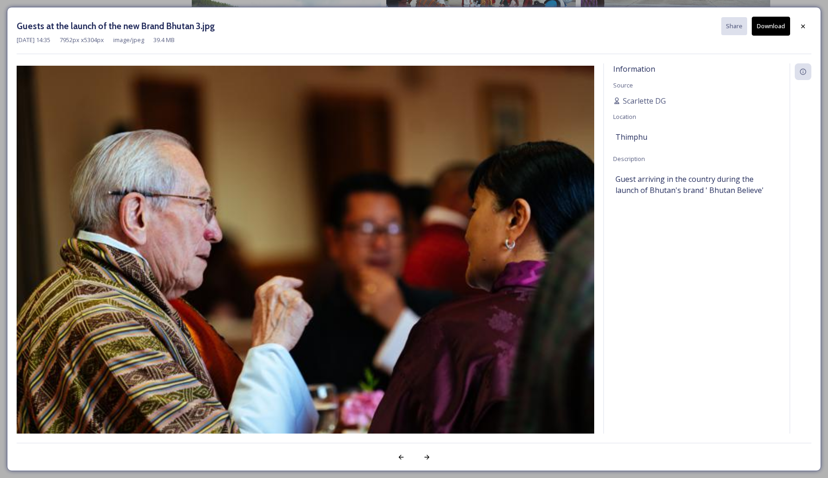
scroll to position [1628, 0]
click at [804, 26] on icon at bounding box center [804, 26] width 4 height 4
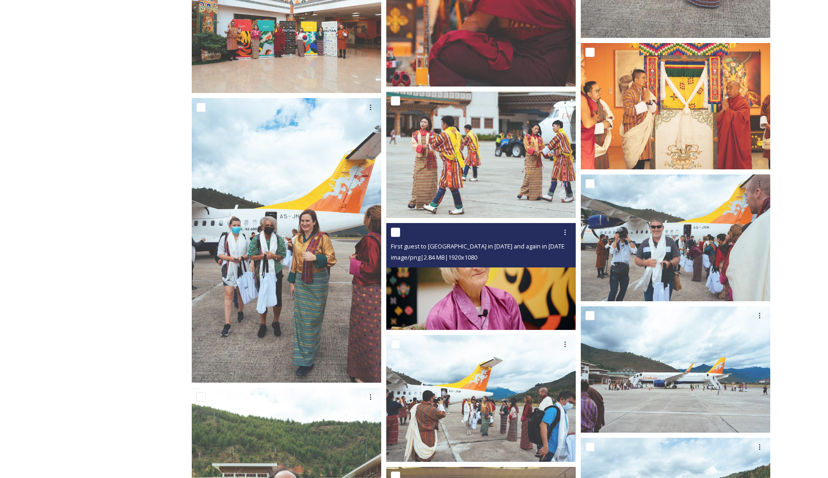
scroll to position [1219, 0]
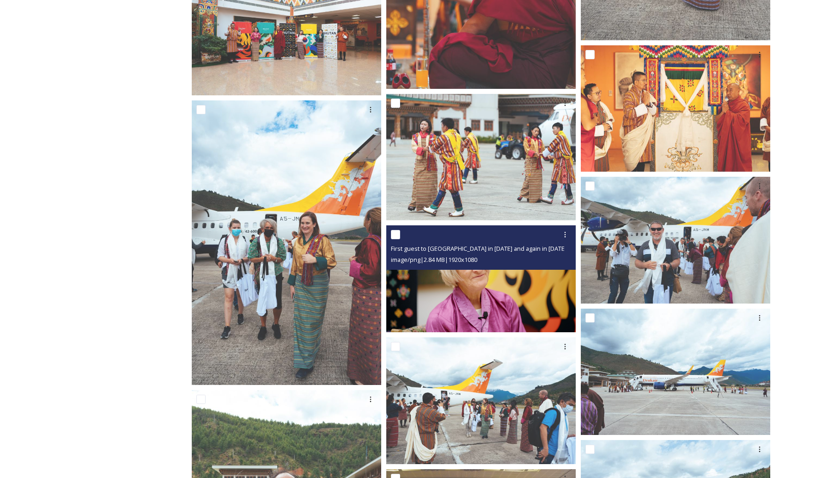
click at [442, 304] on img at bounding box center [481, 278] width 190 height 107
